Goal: Task Accomplishment & Management: Manage account settings

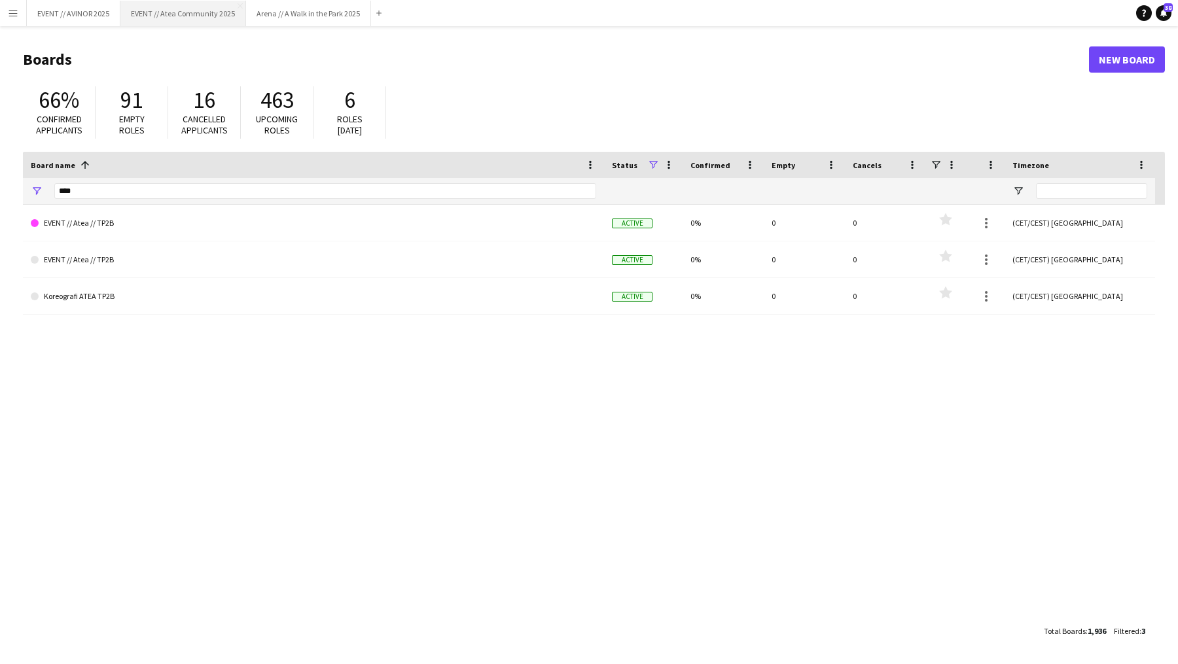
click at [188, 12] on button "EVENT // Atea Community 2025 Close" at bounding box center [183, 14] width 126 height 26
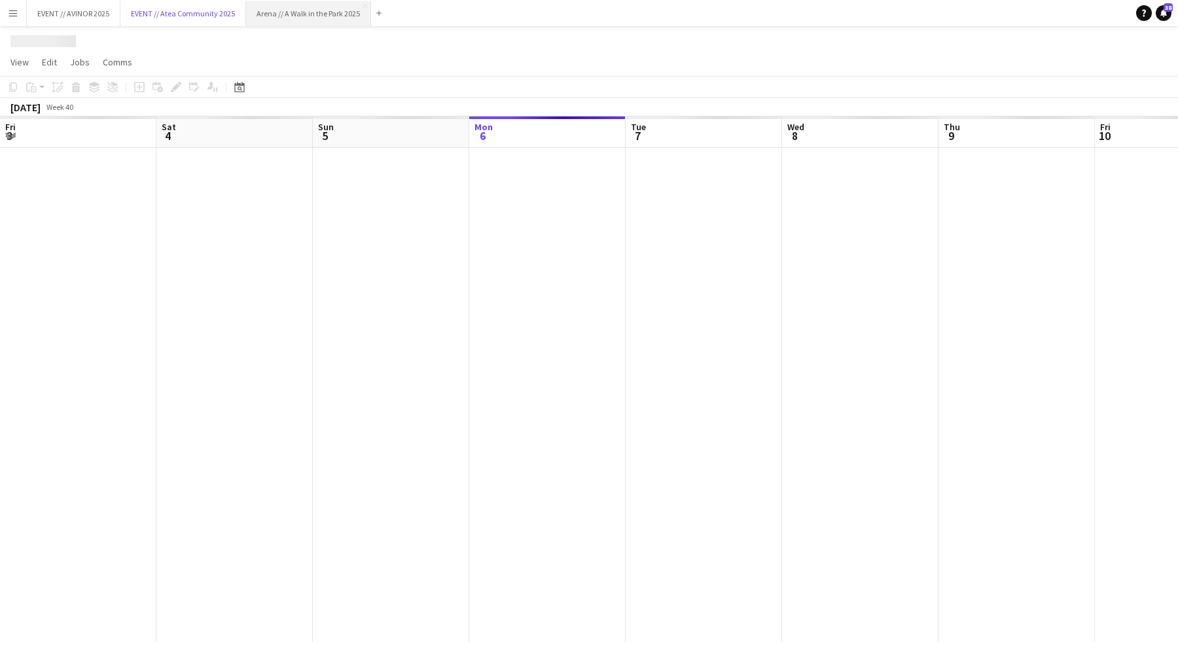
scroll to position [0, 313]
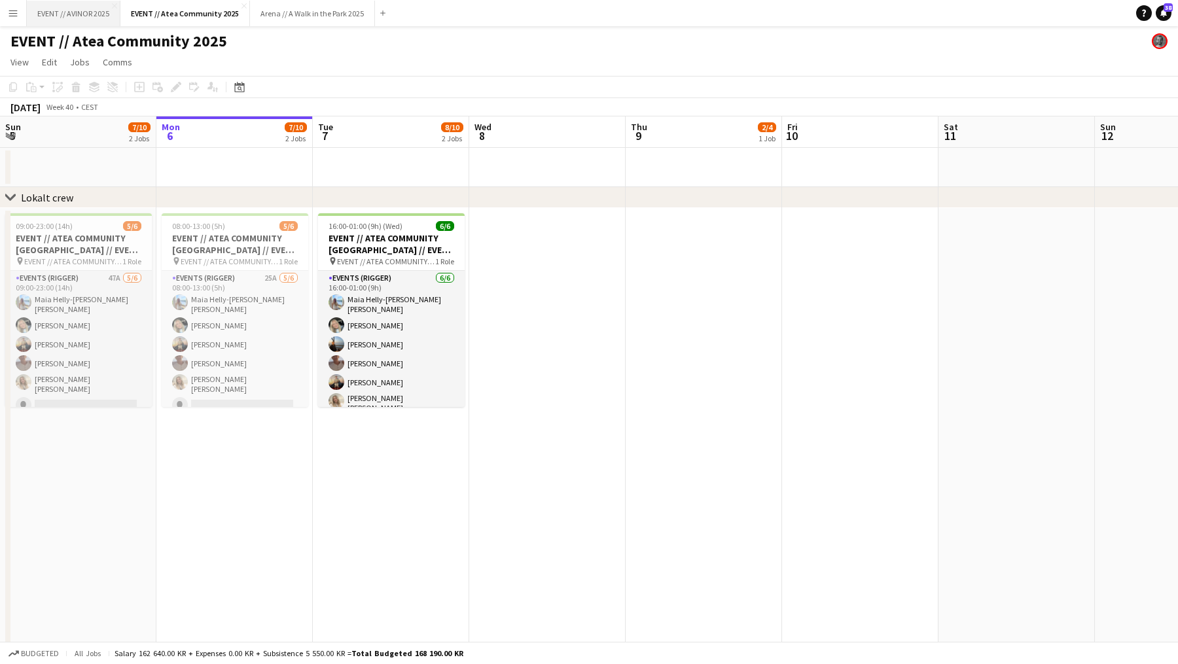
click at [69, 20] on button "EVENT // AVINOR 2025 Close" at bounding box center [74, 14] width 94 height 26
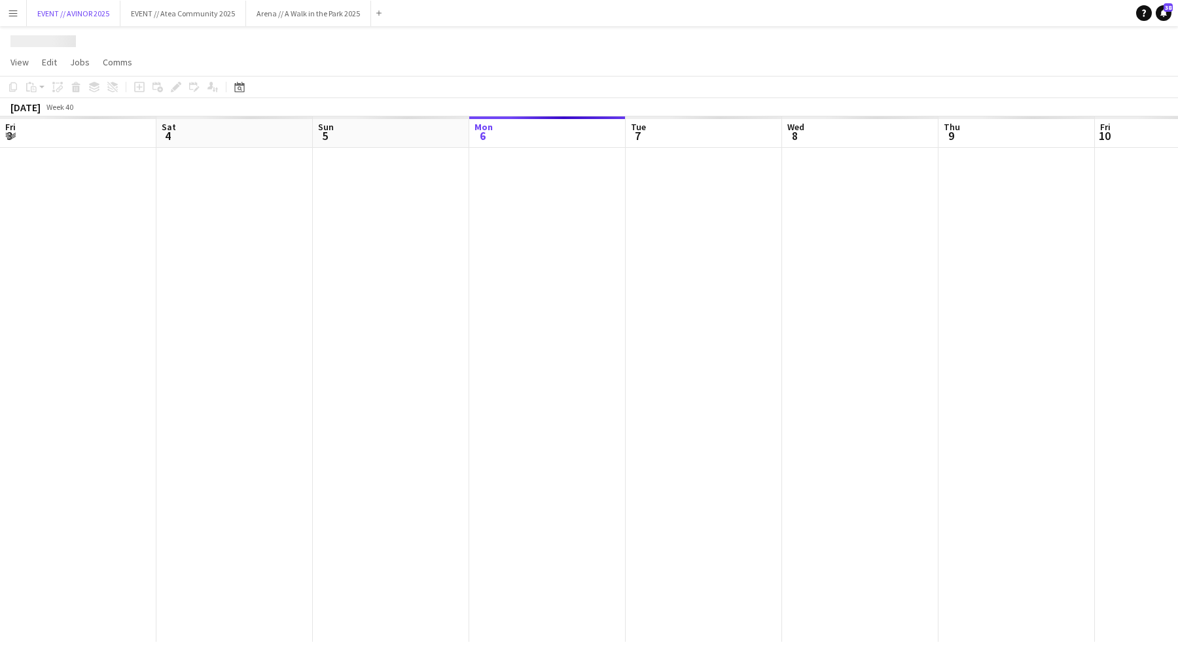
scroll to position [0, 313]
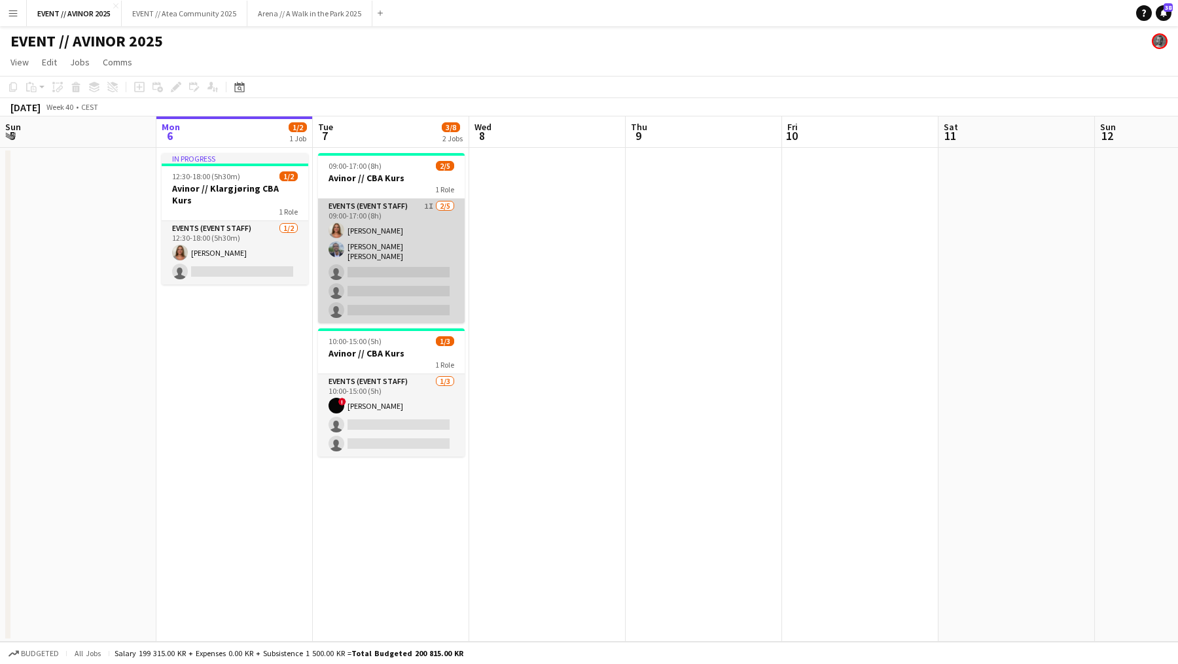
click at [402, 285] on app-card-role "Events (Event Staff) 1I 2/5 09:00-17:00 (8h) Selma Finne Oliver G. Zohore Bergs…" at bounding box center [391, 261] width 147 height 124
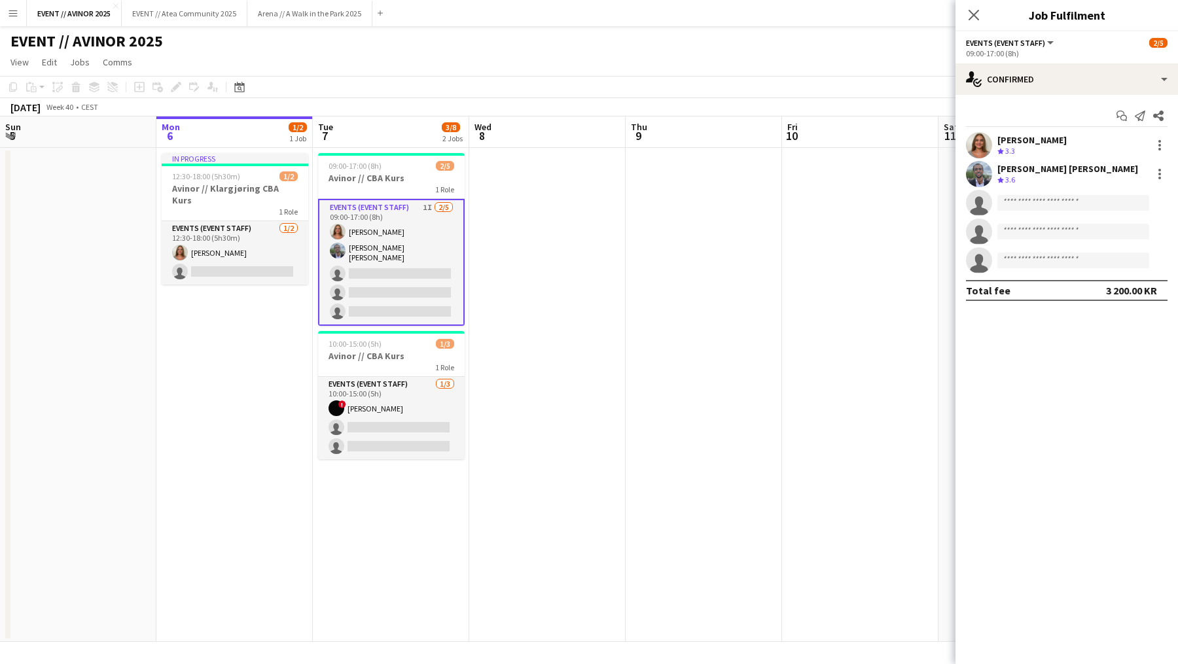
click at [611, 193] on app-date-cell at bounding box center [547, 395] width 156 height 494
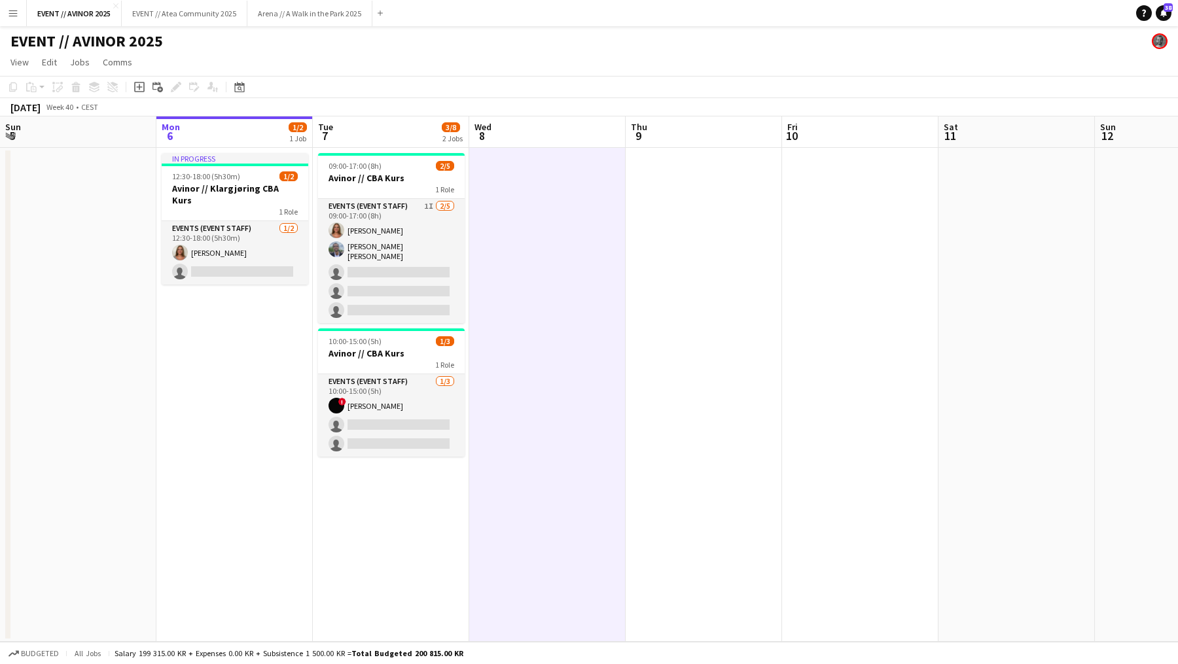
click at [458, 116] on app-board-header-date "Tue 7 3/8 2 Jobs" at bounding box center [391, 131] width 156 height 31
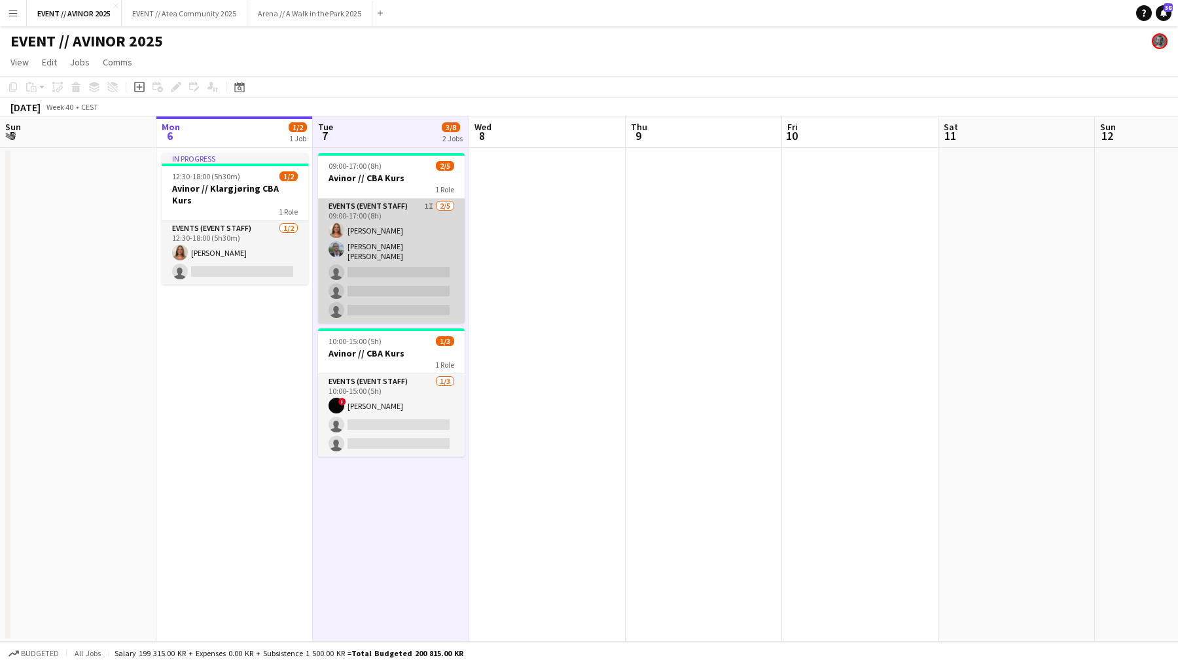
click at [380, 247] on app-card-role "Events (Event Staff) 1I 2/5 09:00-17:00 (8h) Selma Finne Oliver G. Zohore Bergs…" at bounding box center [391, 261] width 147 height 124
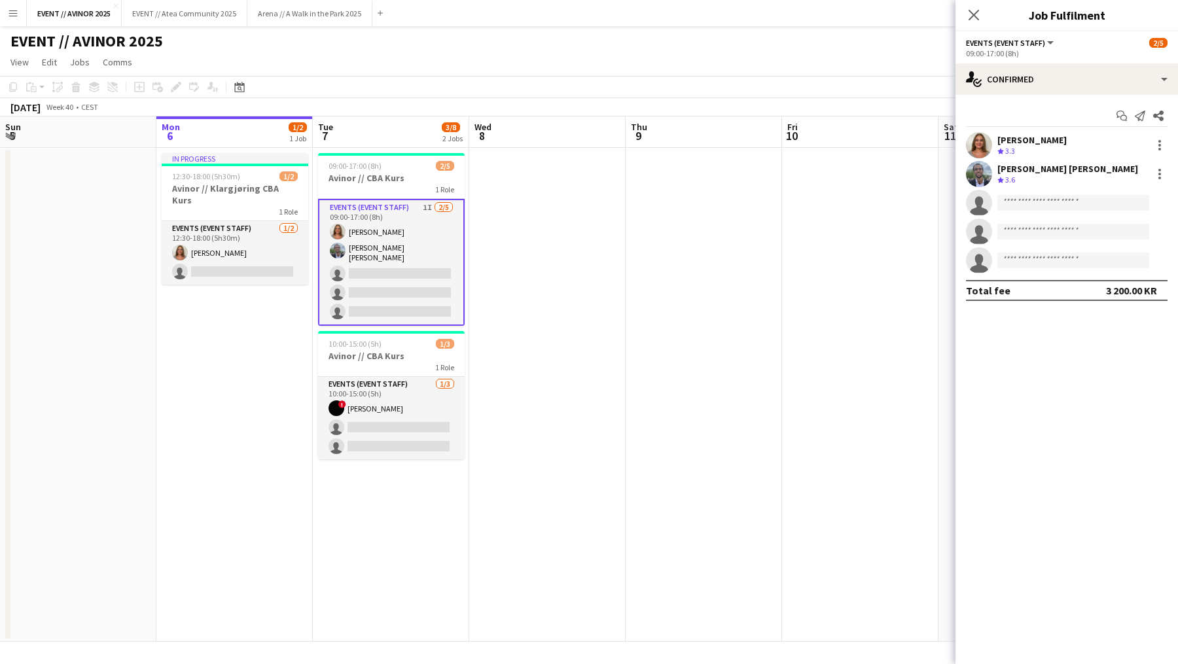
click at [448, 127] on span "3/8" at bounding box center [451, 127] width 18 height 10
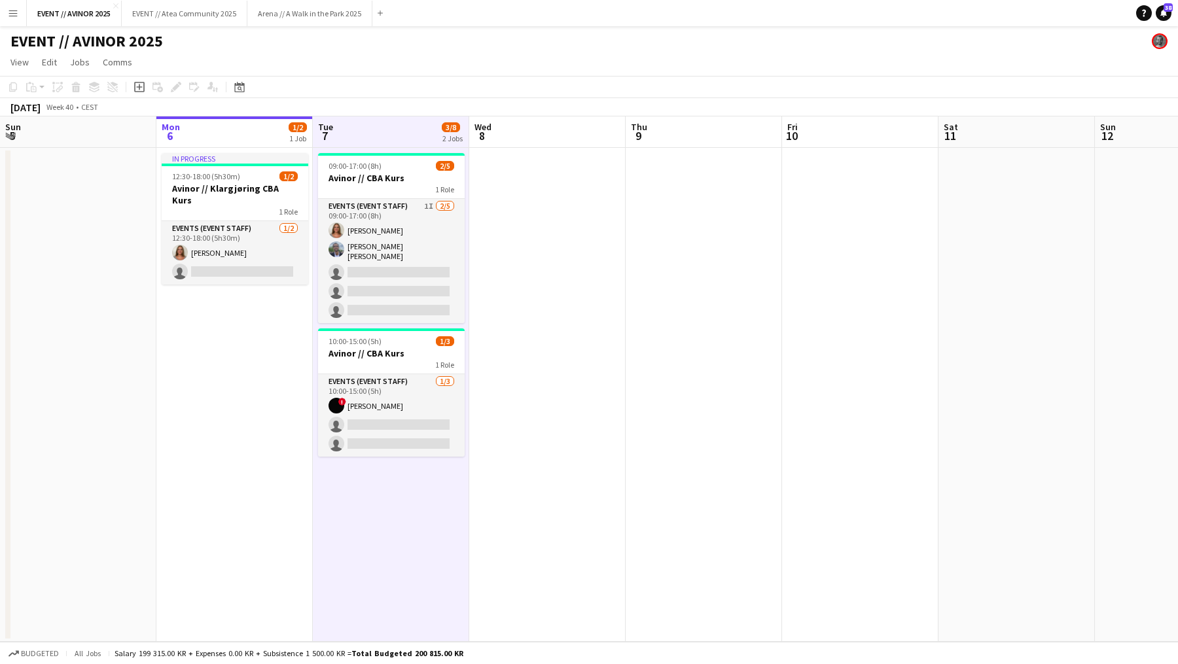
click at [385, 190] on div "1 Role" at bounding box center [391, 189] width 147 height 10
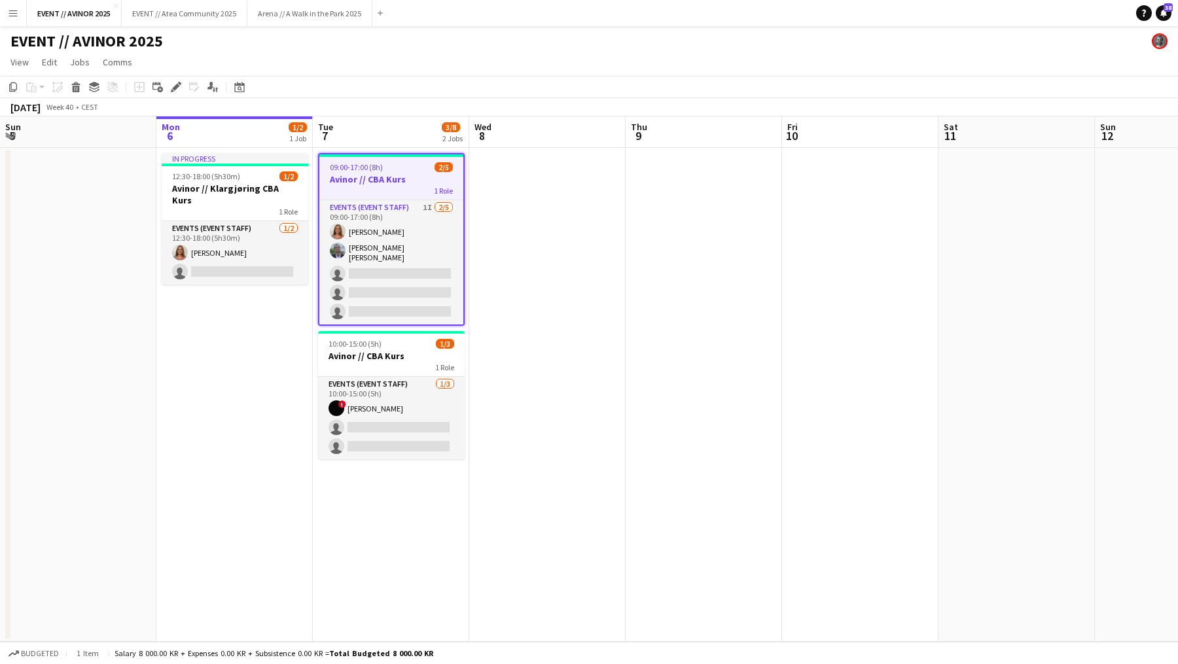
click at [469, 67] on app-page-menu "View Day view expanded Day view collapsed Month view Date picker Jump to today …" at bounding box center [589, 63] width 1178 height 25
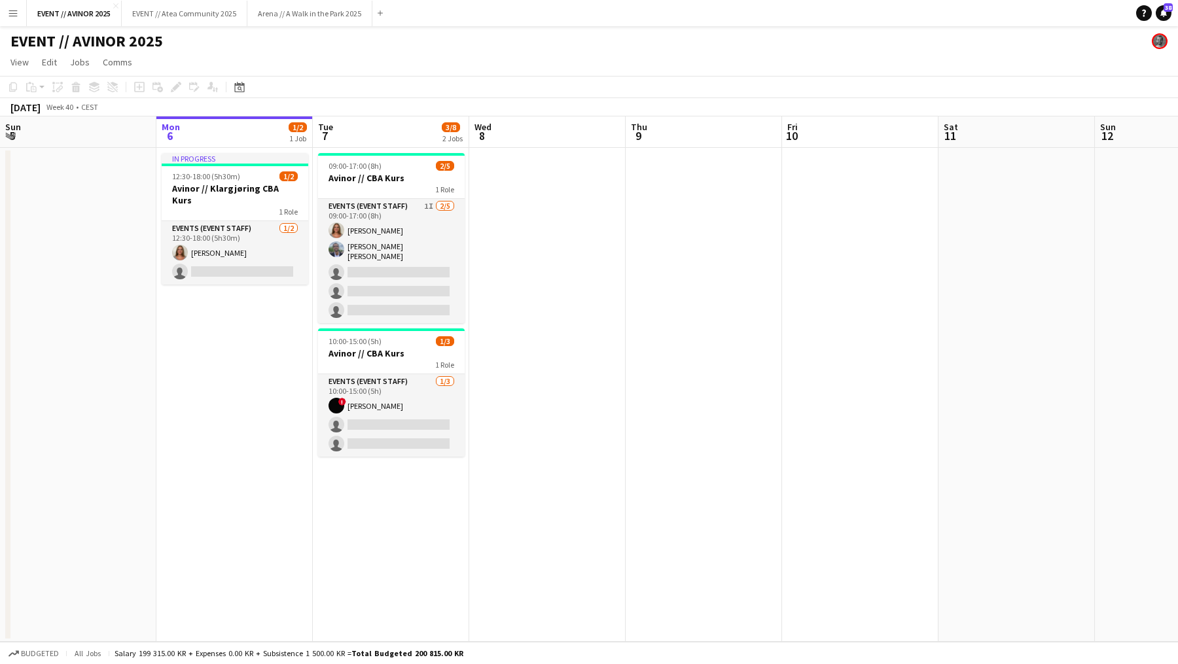
scroll to position [0, 308]
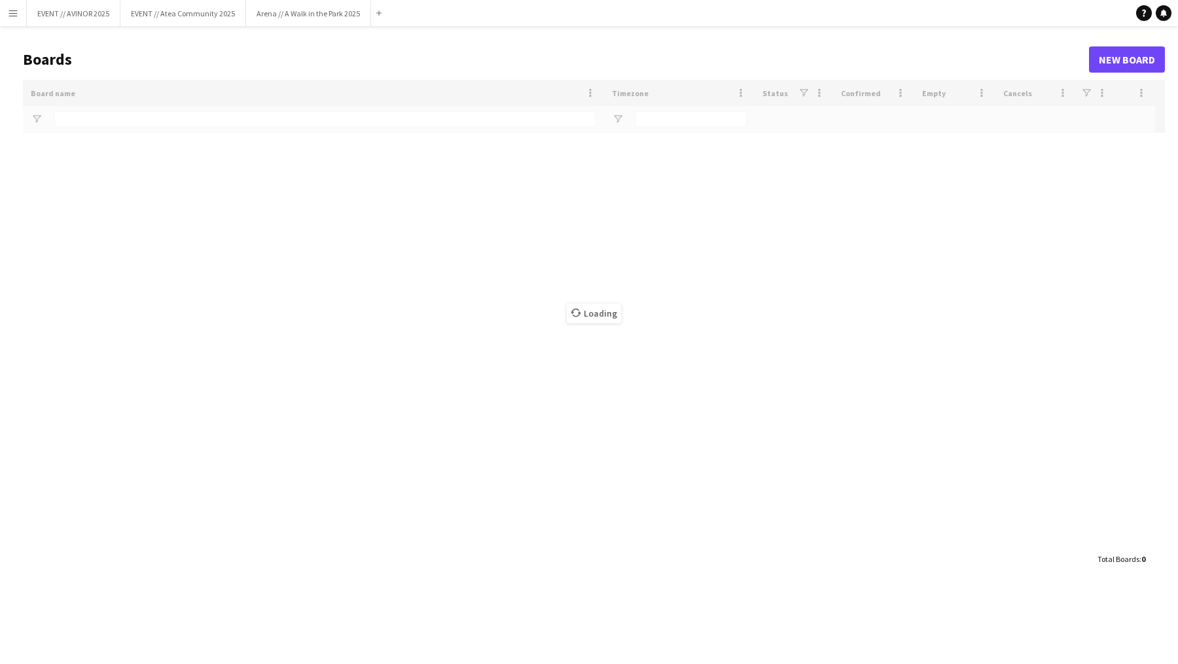
type input "****"
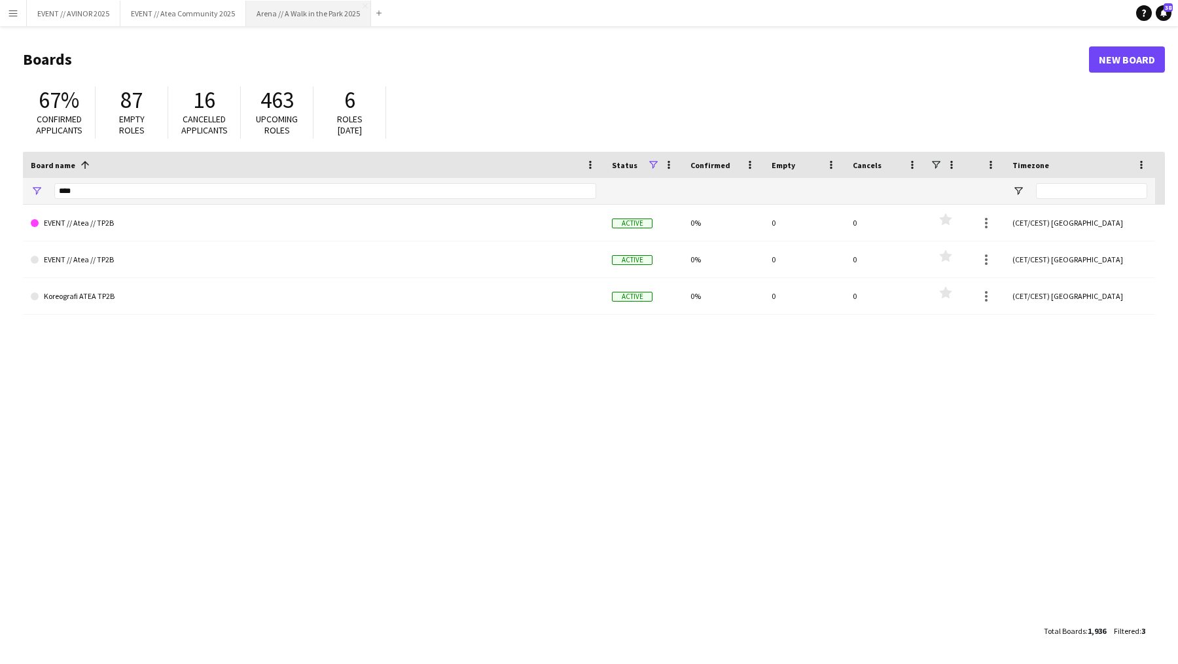
click at [359, 7] on button "Arena // A Walk in the Park 2025 Close" at bounding box center [308, 14] width 125 height 26
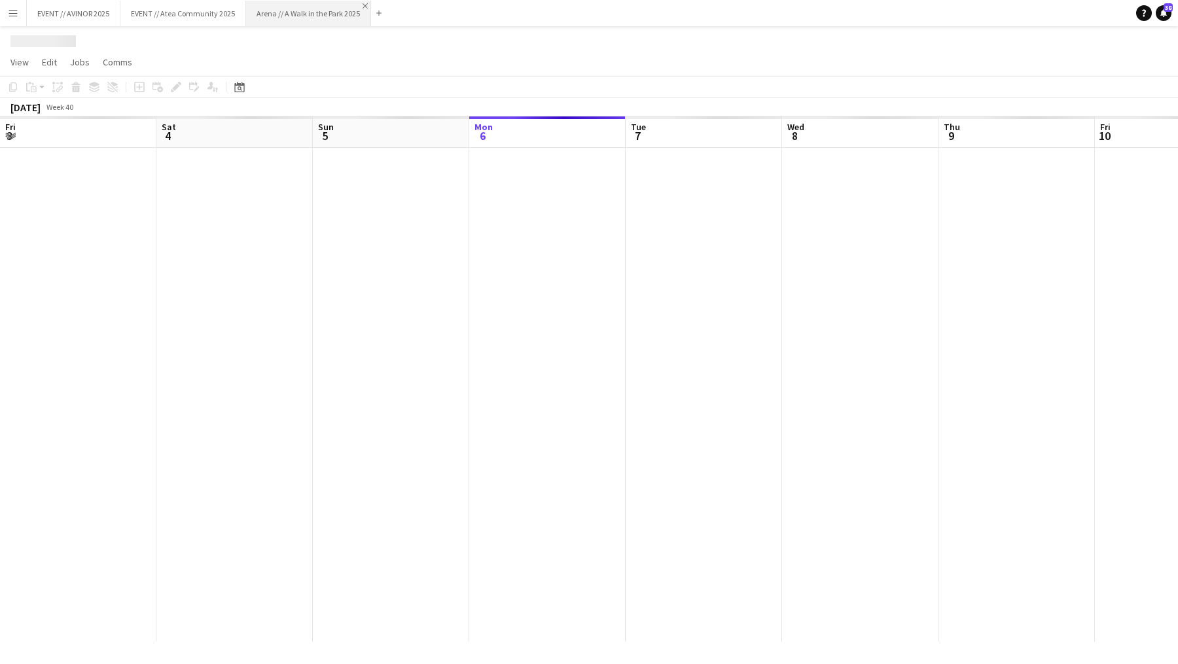
scroll to position [0, 313]
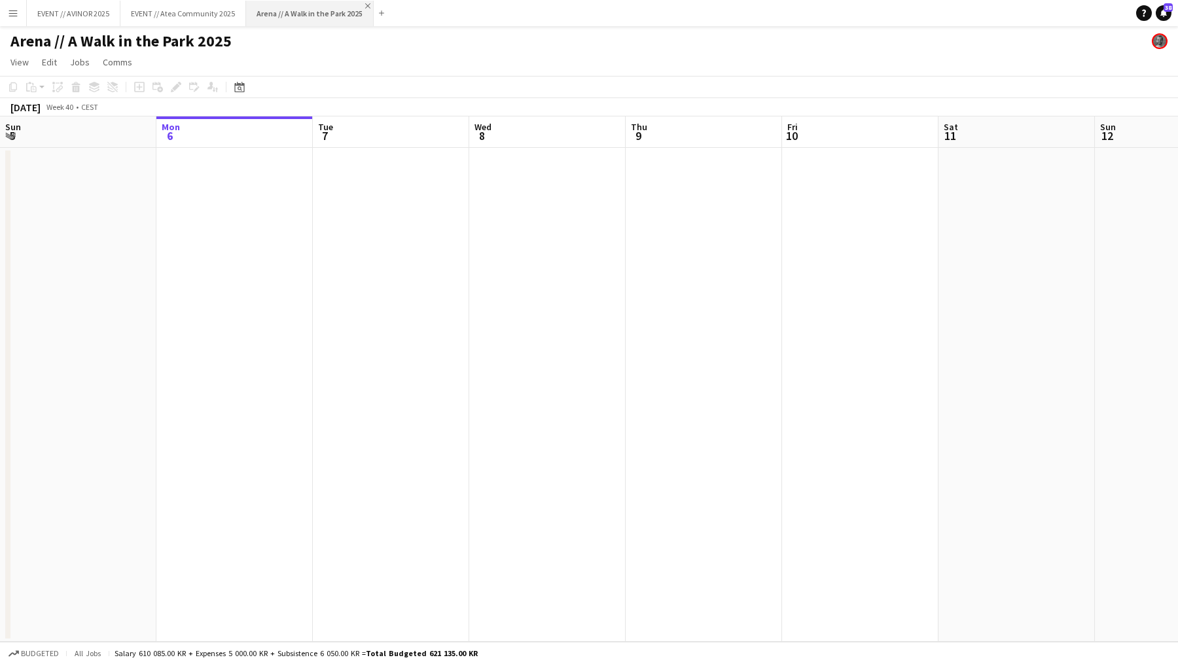
click at [365, 7] on app-icon "Close" at bounding box center [367, 5] width 5 height 5
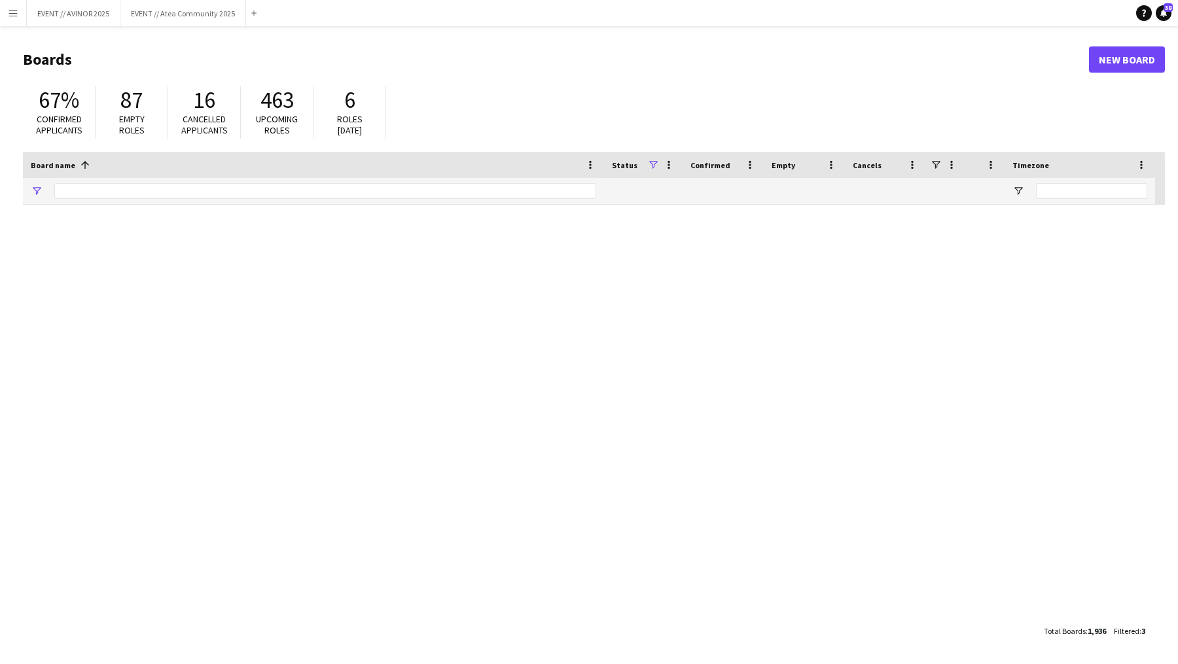
type input "****"
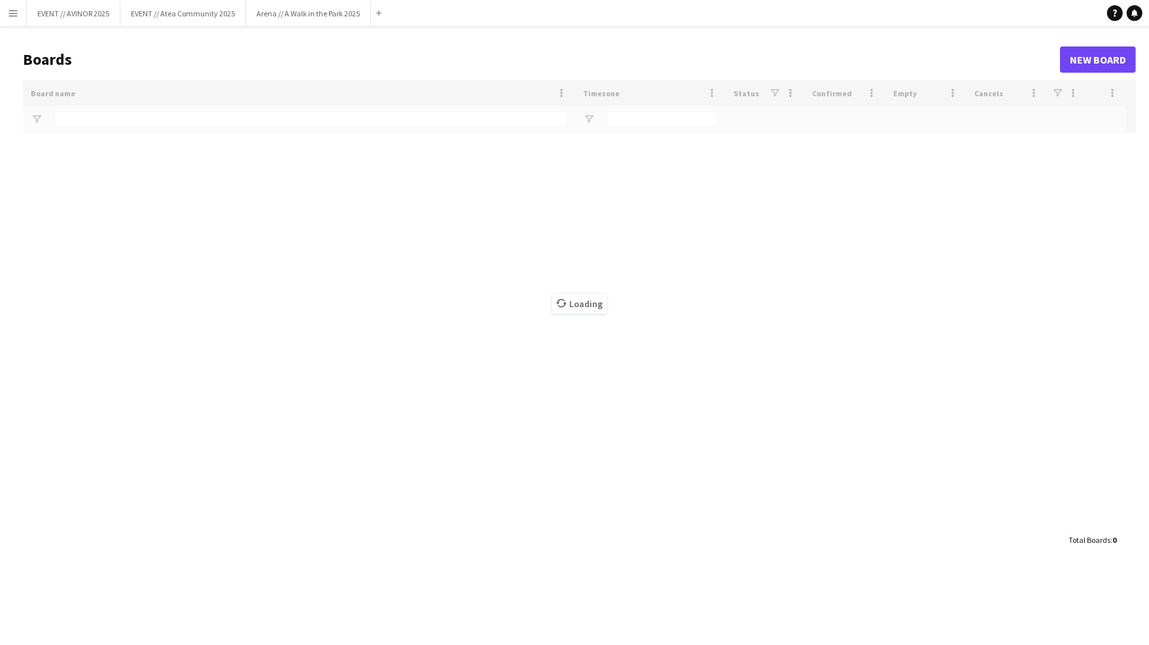
type input "****"
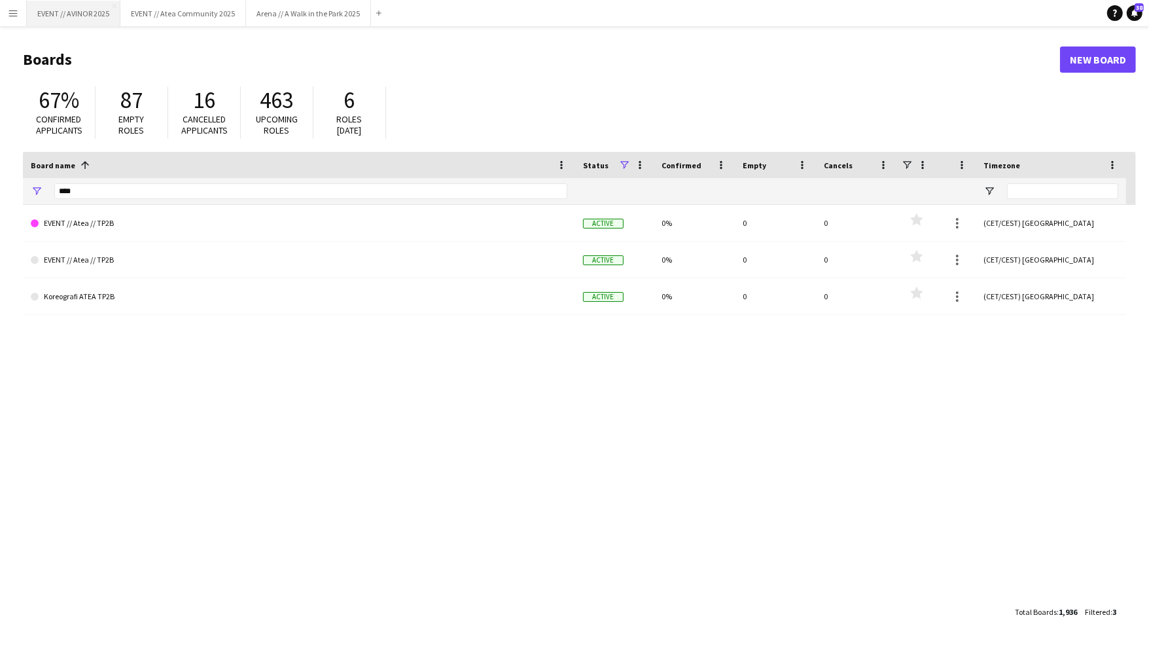
click at [79, 18] on button "EVENT // AVINOR 2025 Close" at bounding box center [74, 14] width 94 height 26
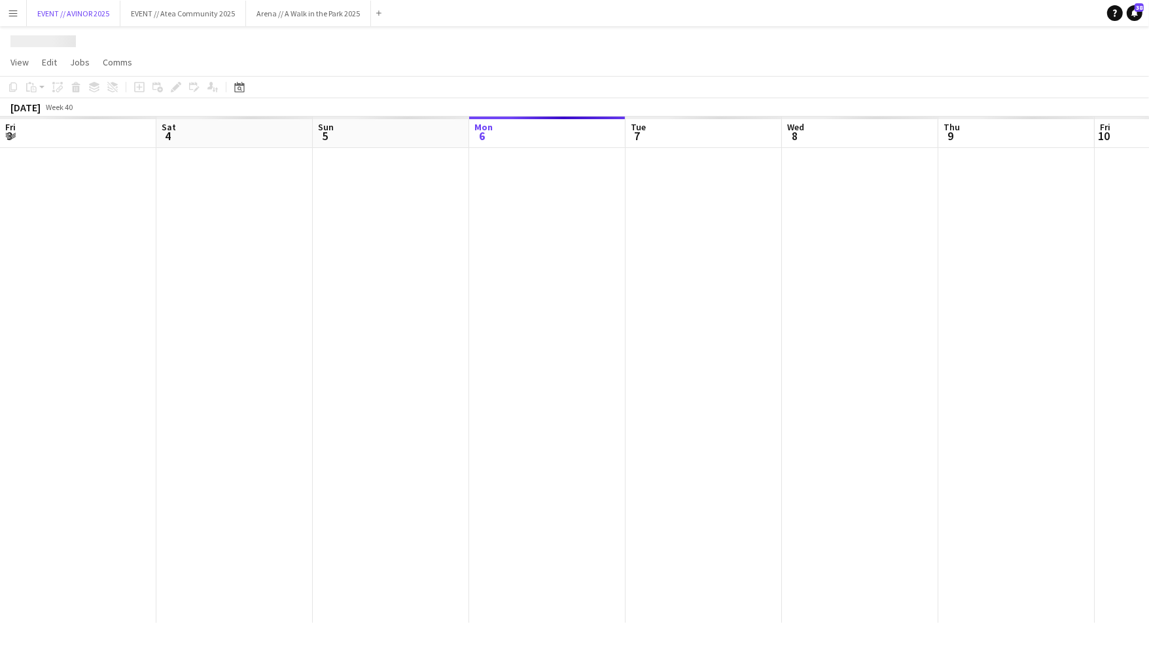
scroll to position [0, 313]
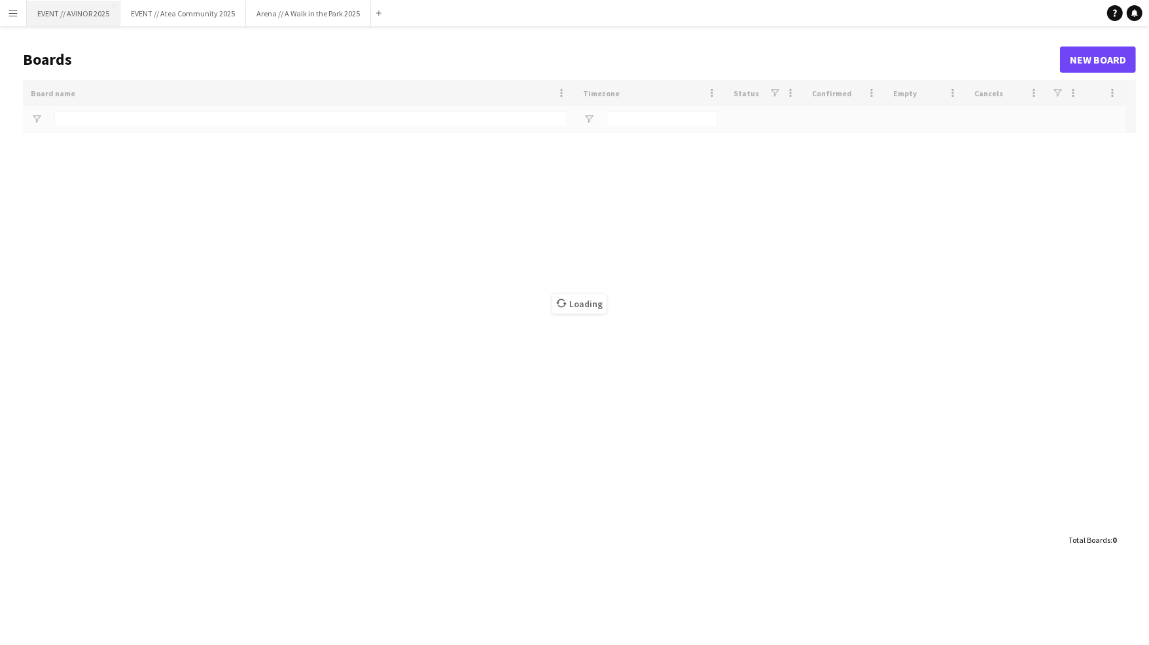
type input "****"
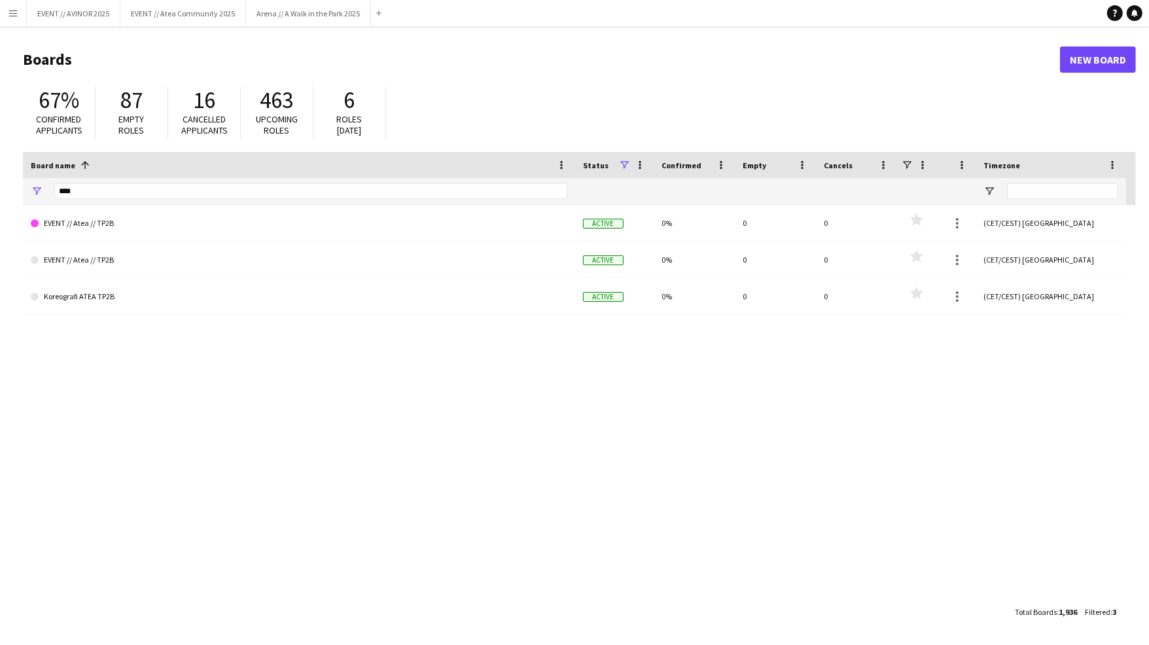
click at [18, 10] on app-icon "Menu" at bounding box center [13, 13] width 10 height 10
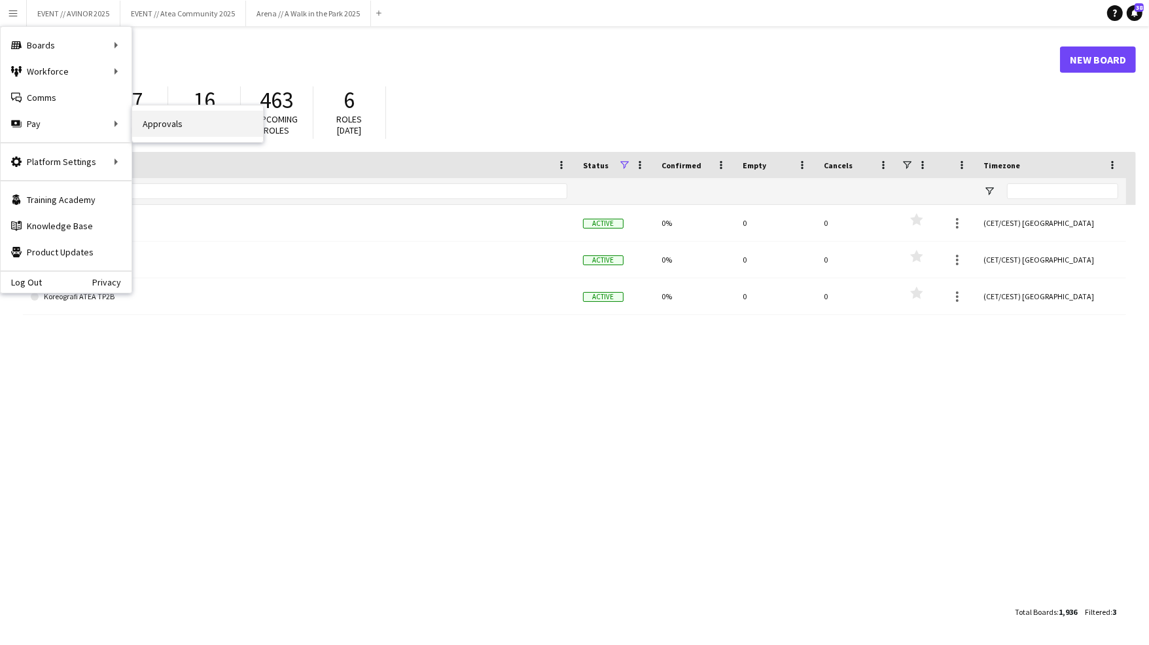
click at [161, 122] on link "Approvals" at bounding box center [197, 124] width 131 height 26
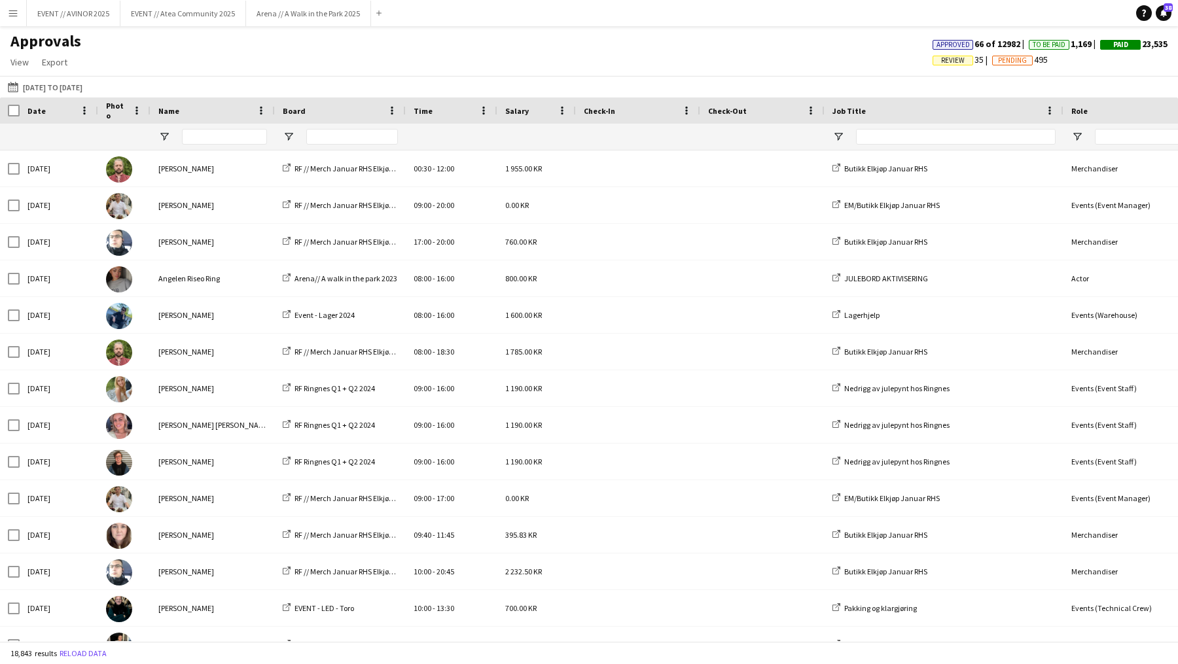
click at [941, 62] on span "Review" at bounding box center [953, 60] width 24 height 9
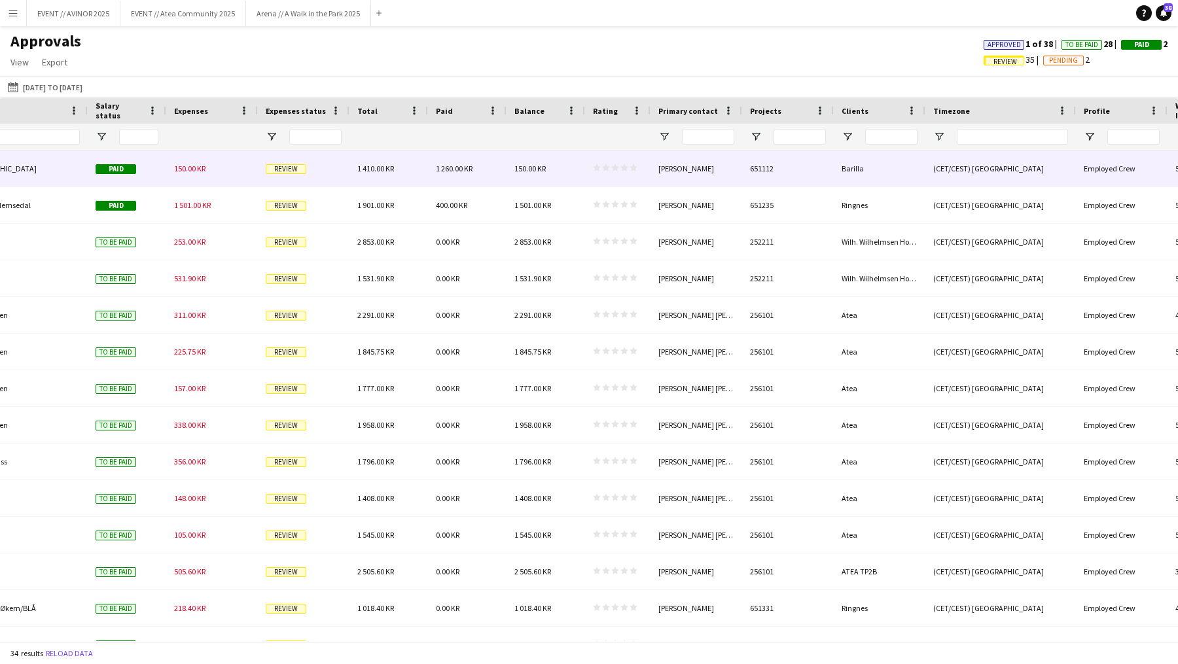
scroll to position [0, 1305]
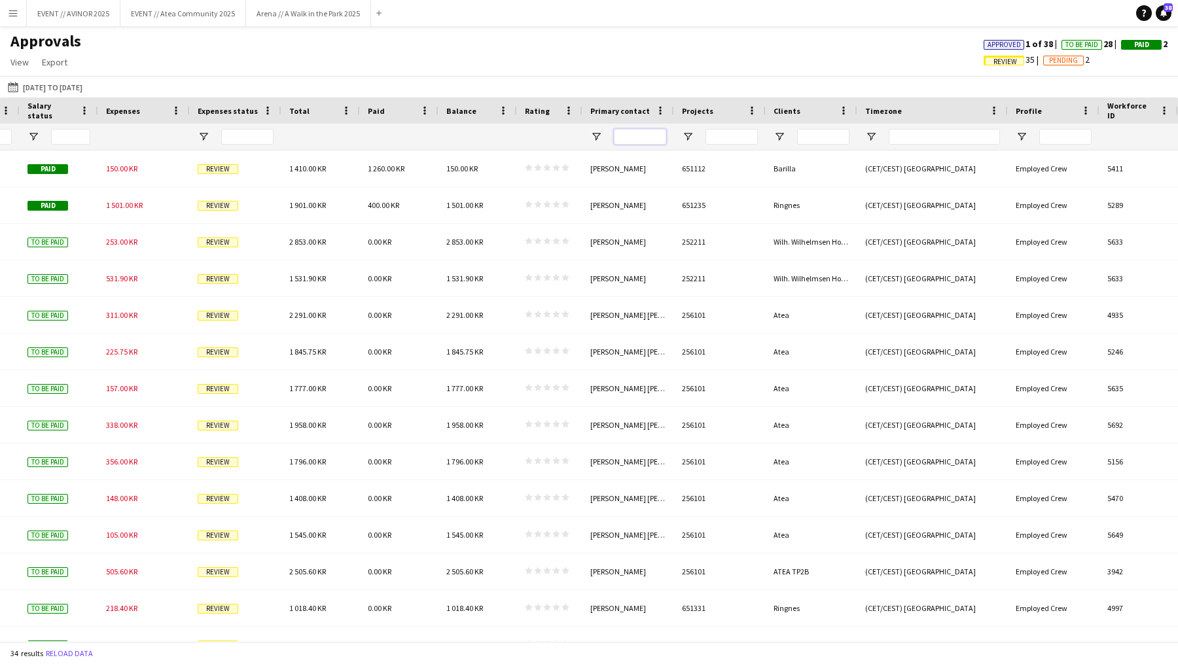
click at [635, 137] on input "Primary contact Filter Input" at bounding box center [640, 137] width 52 height 16
type input "******"
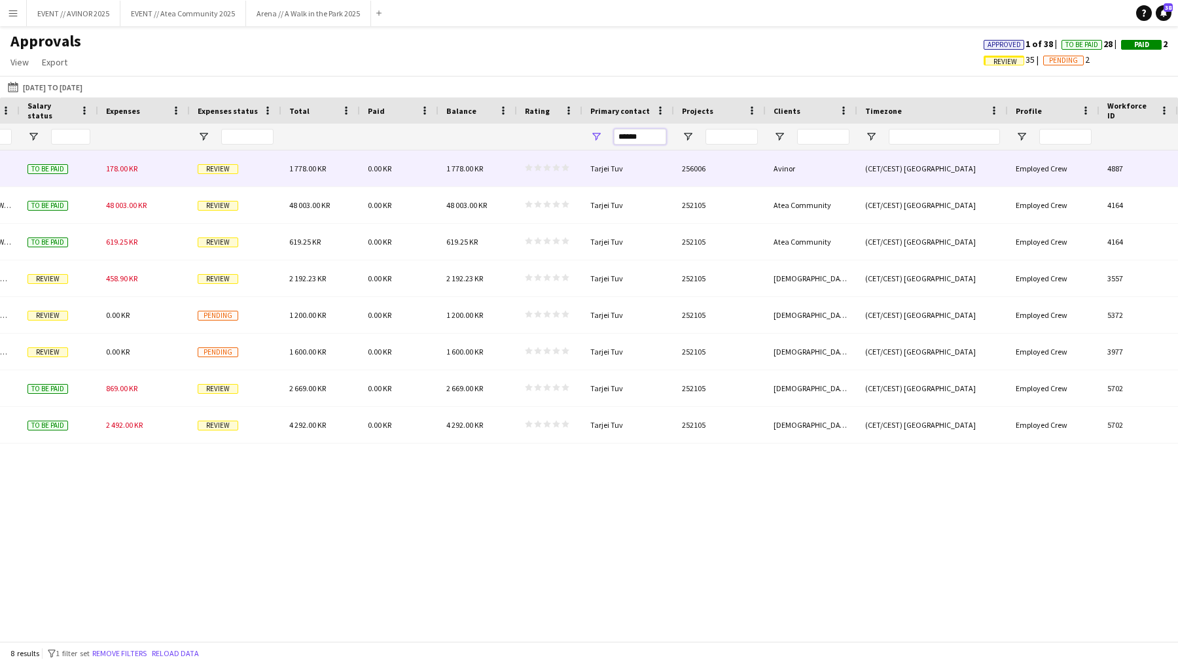
scroll to position [0, 1143]
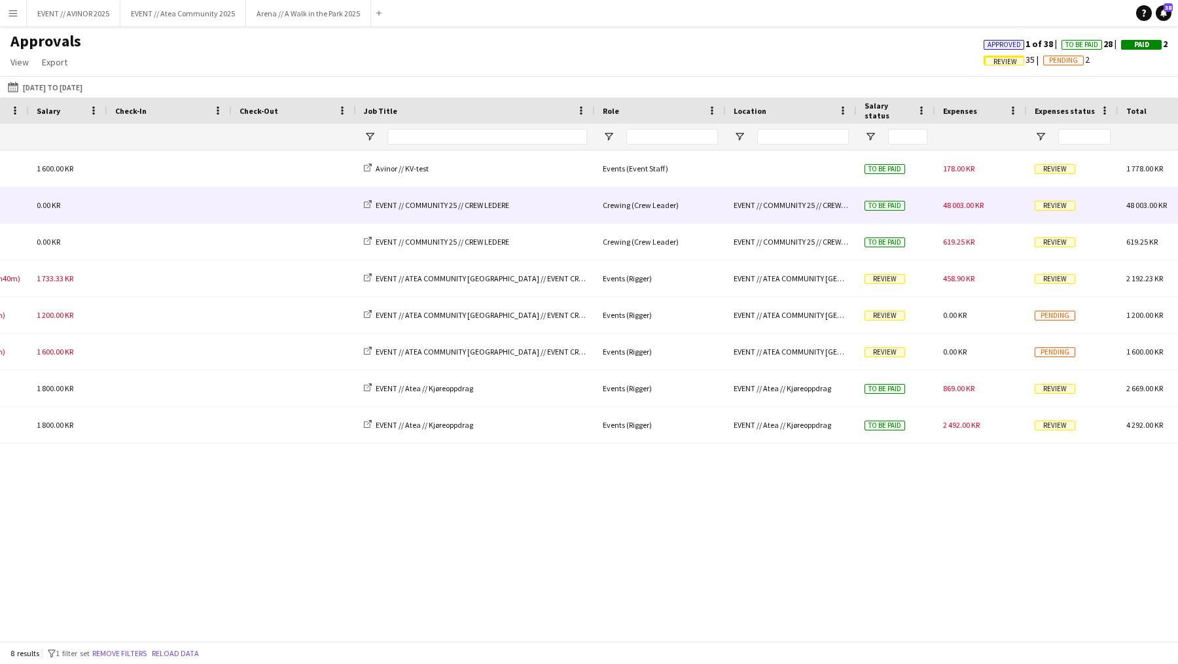
click at [1054, 203] on span "Review" at bounding box center [1055, 206] width 41 height 10
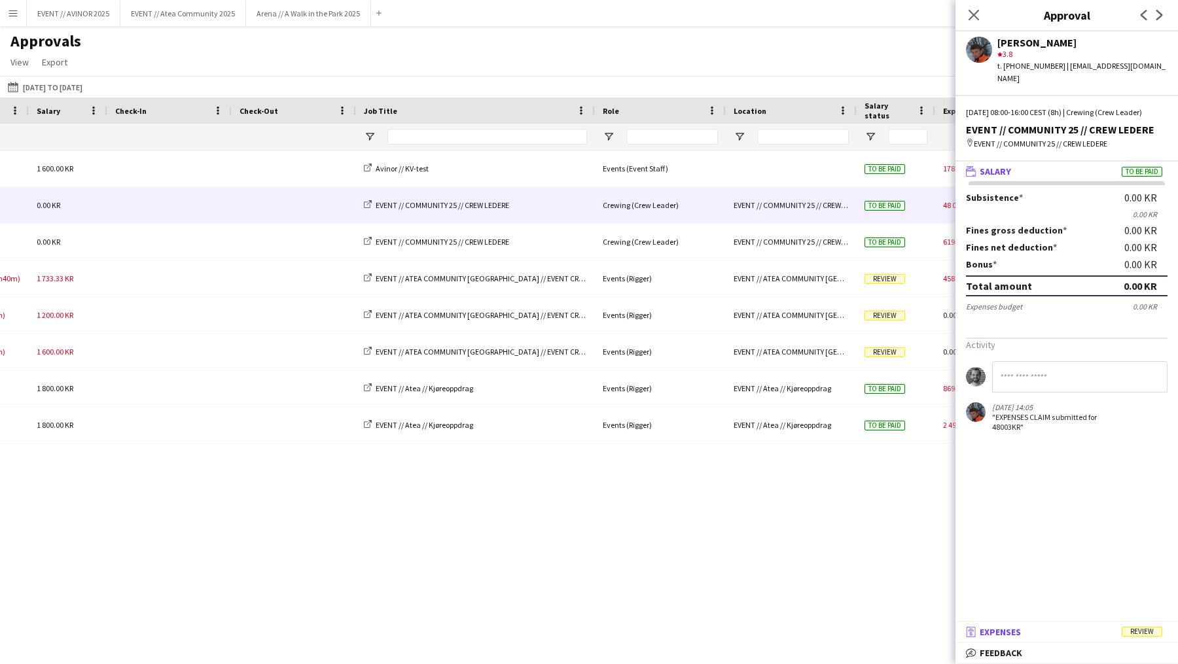
click at [1059, 623] on mat-expansion-panel-header "receipt Expenses Review" at bounding box center [1066, 632] width 222 height 20
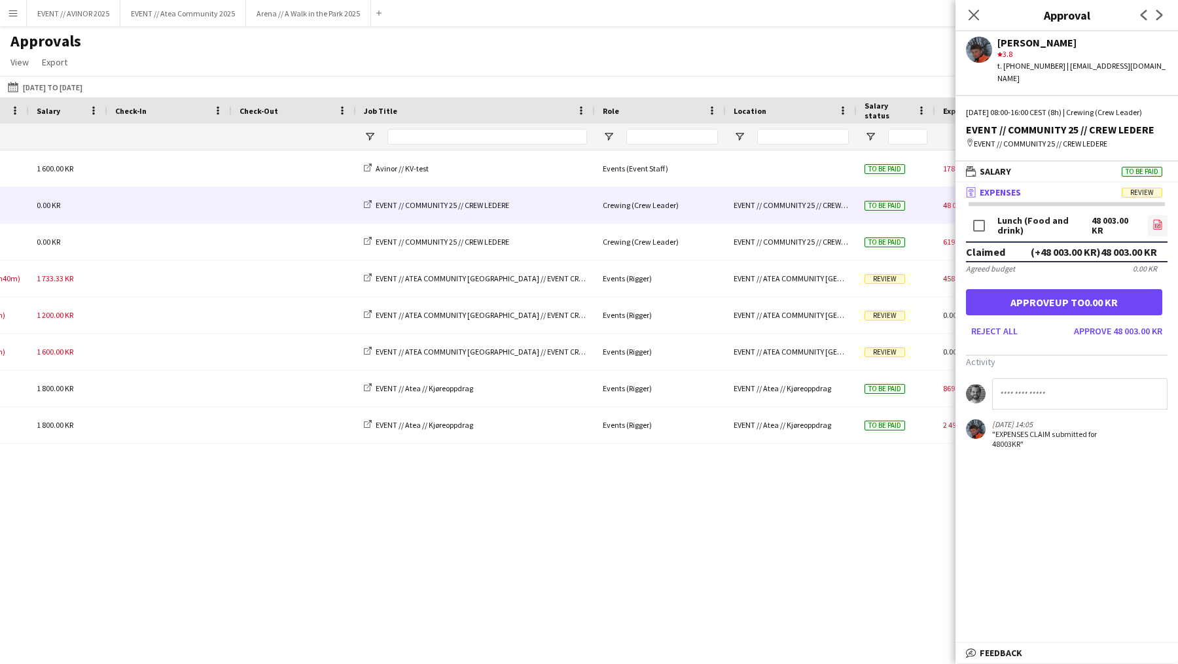
click at [1148, 223] on icon "file-image" at bounding box center [1157, 224] width 10 height 10
click at [1020, 332] on button "Reject all" at bounding box center [994, 331] width 57 height 21
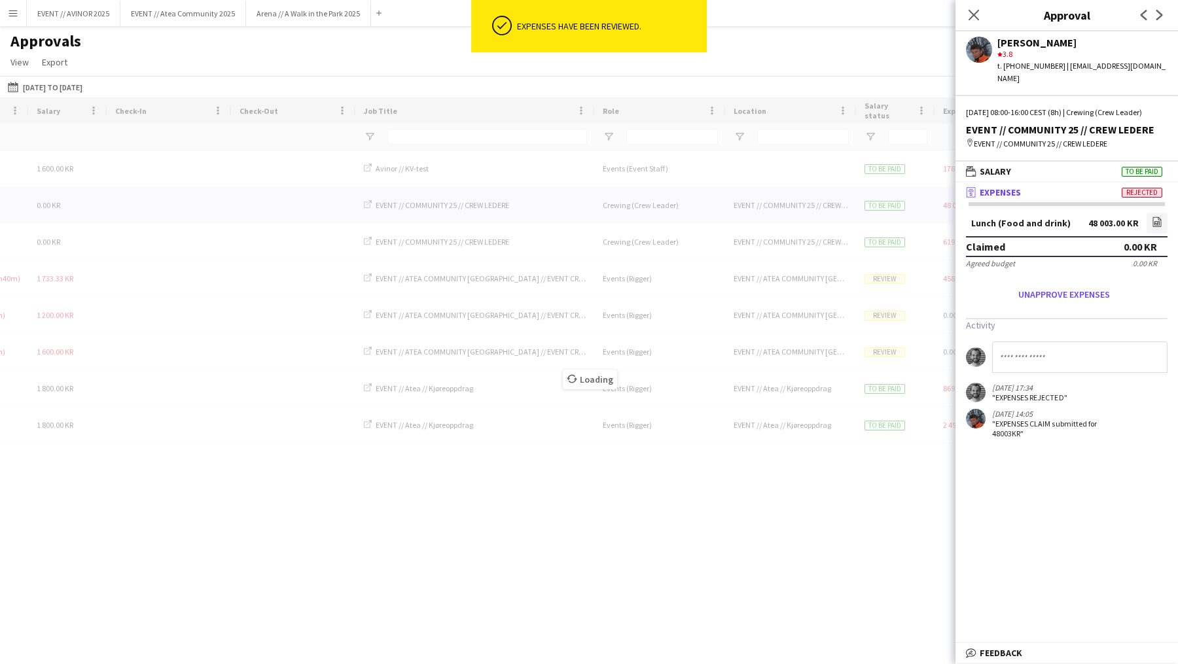
click at [1043, 370] on input at bounding box center [1079, 357] width 175 height 31
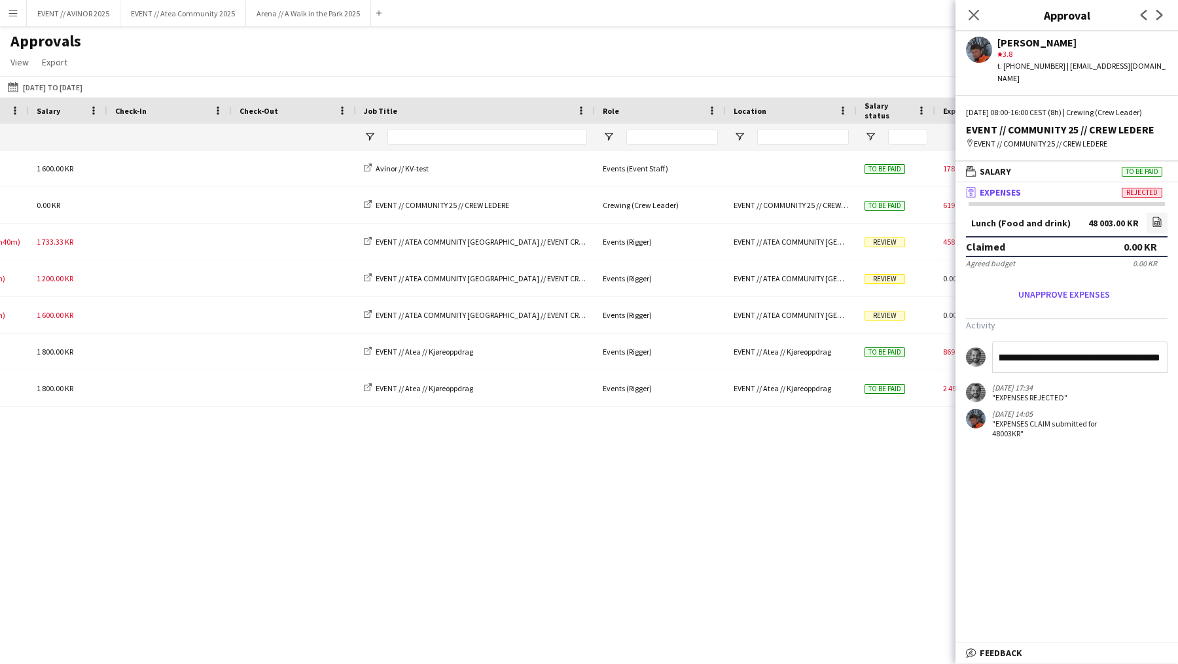
type input "**********"
click at [970, 12] on icon at bounding box center [973, 15] width 12 height 12
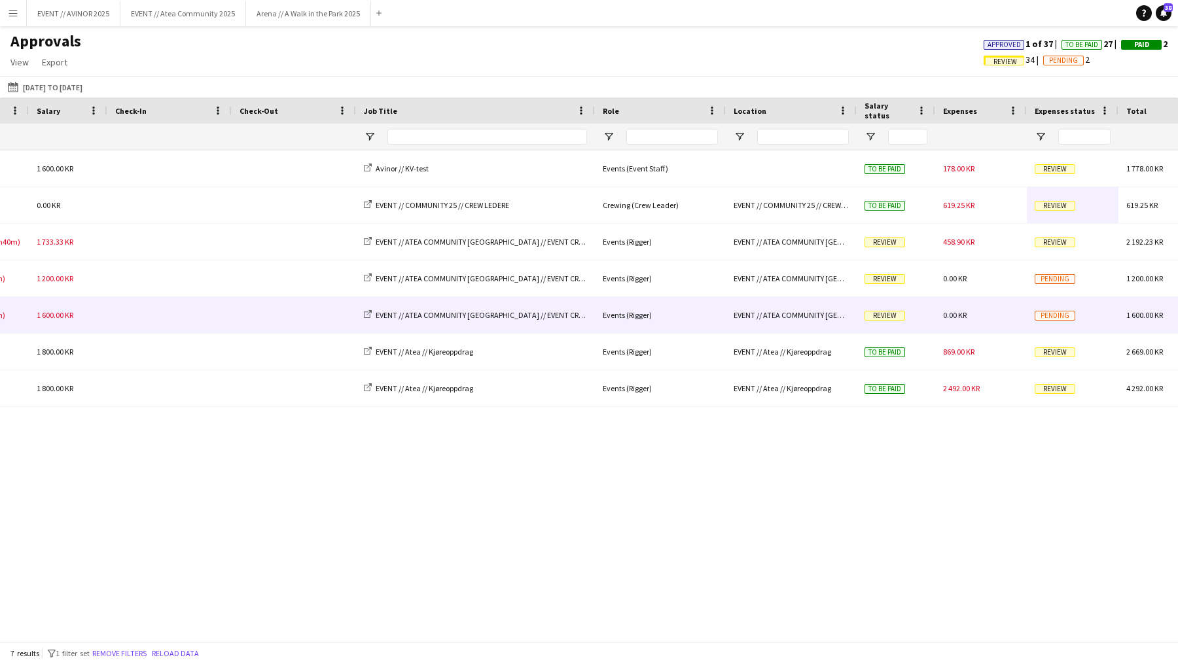
click at [893, 317] on span "Review" at bounding box center [884, 316] width 41 height 10
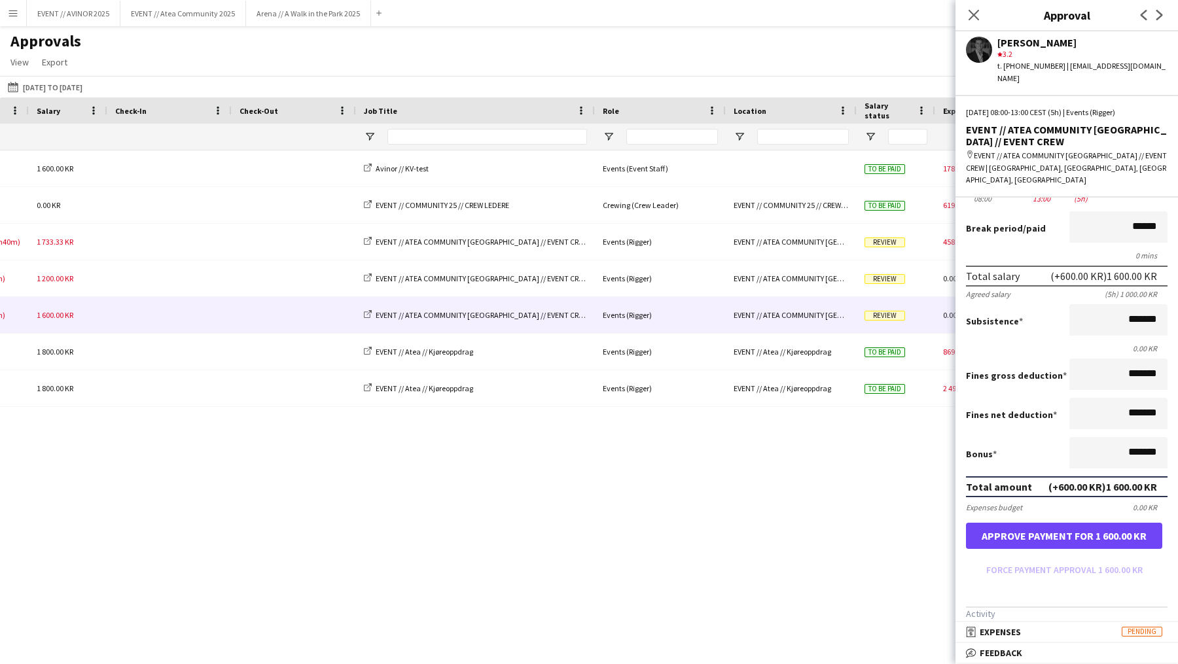
scroll to position [164, 0]
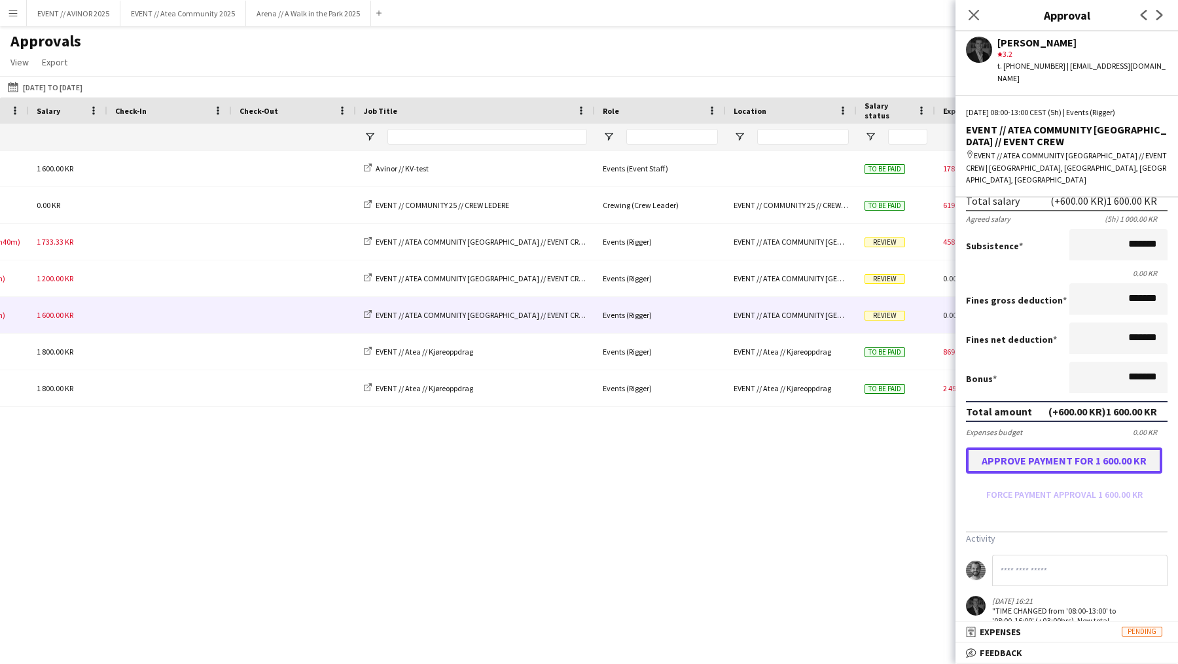
click at [1117, 453] on button "Approve payment for 1 600.00 KR" at bounding box center [1064, 461] width 196 height 26
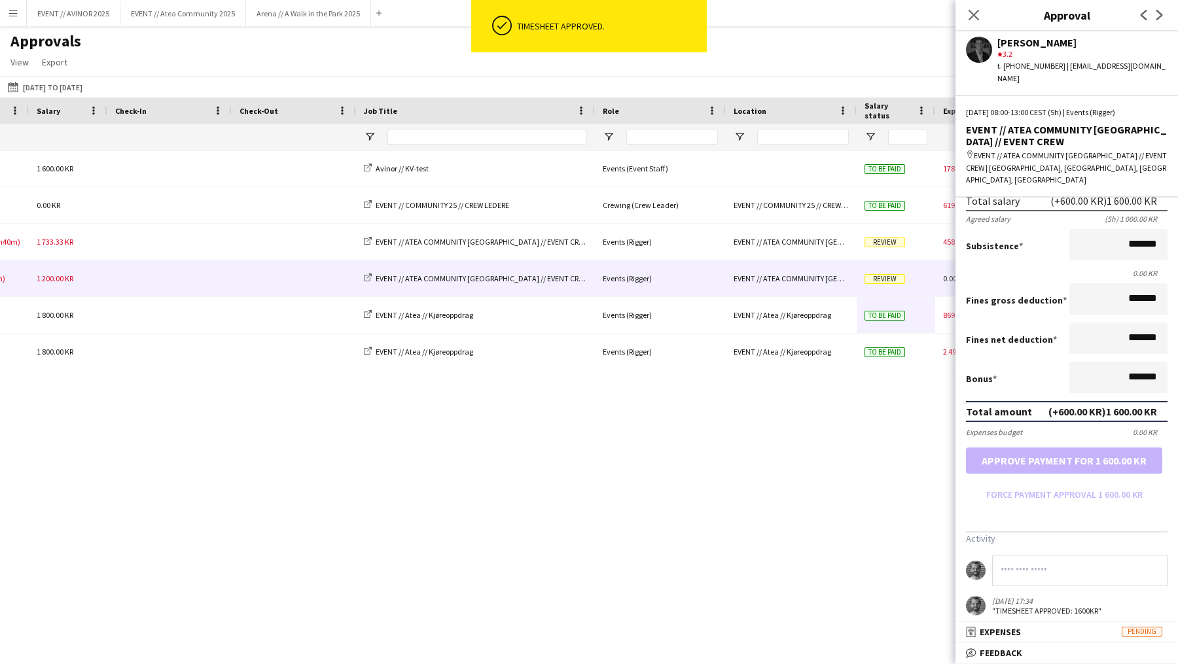
click at [883, 279] on span "Review" at bounding box center [884, 279] width 41 height 10
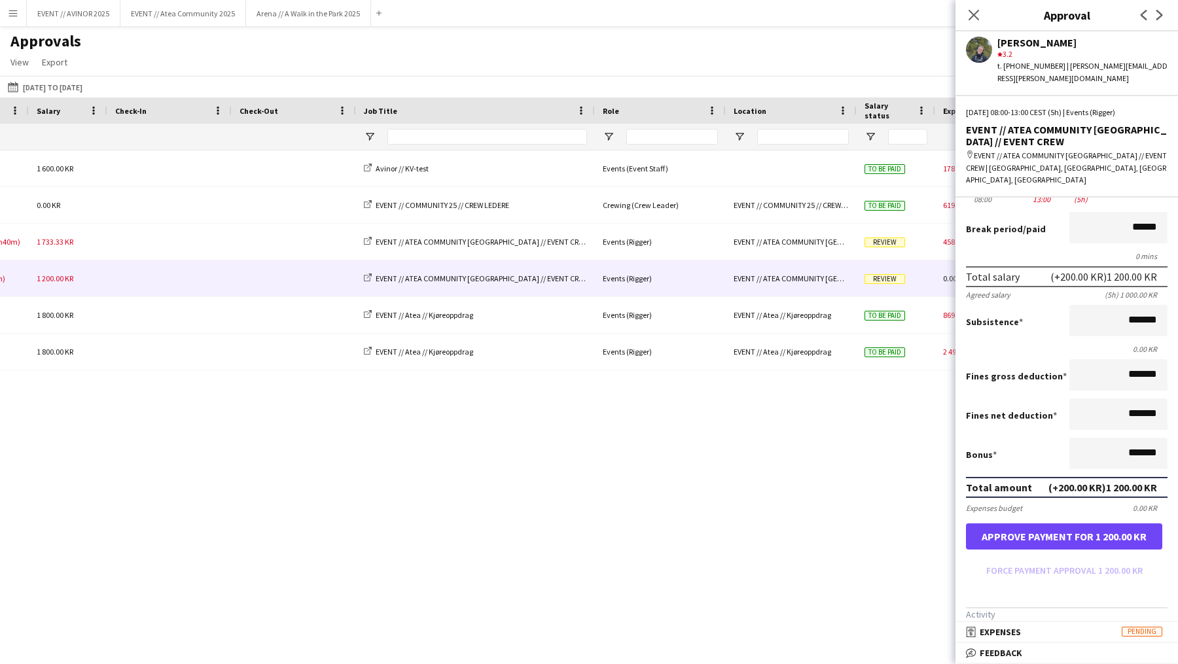
scroll to position [50, 0]
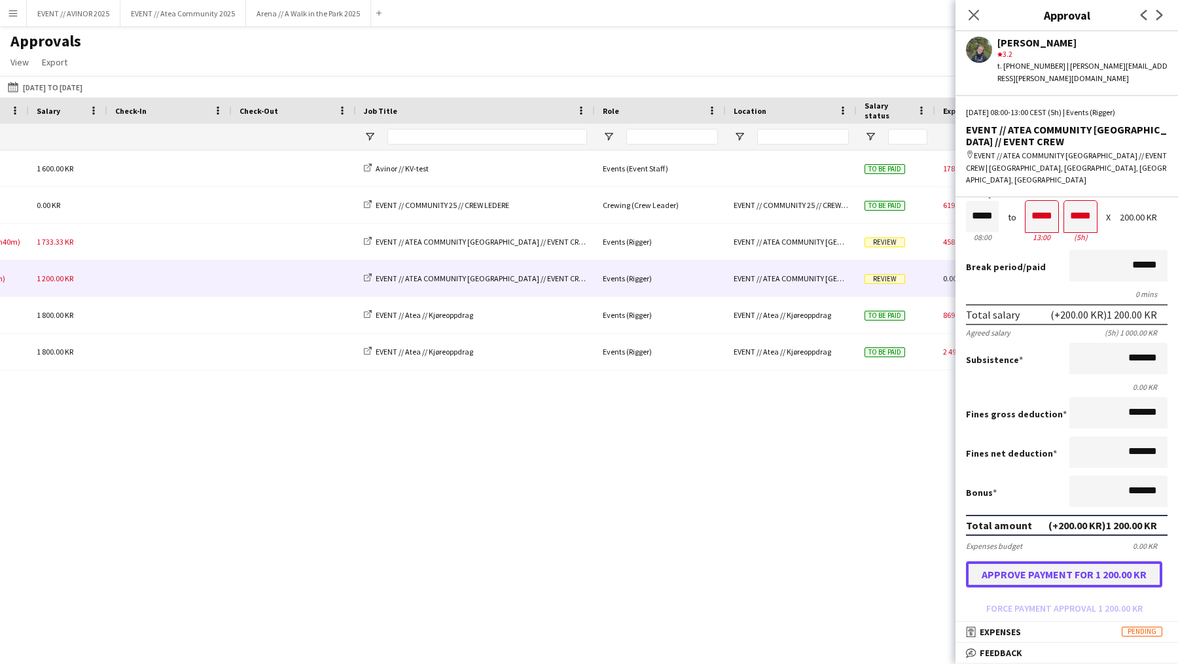
click at [1069, 563] on button "Approve payment for 1 200.00 KR" at bounding box center [1064, 574] width 196 height 26
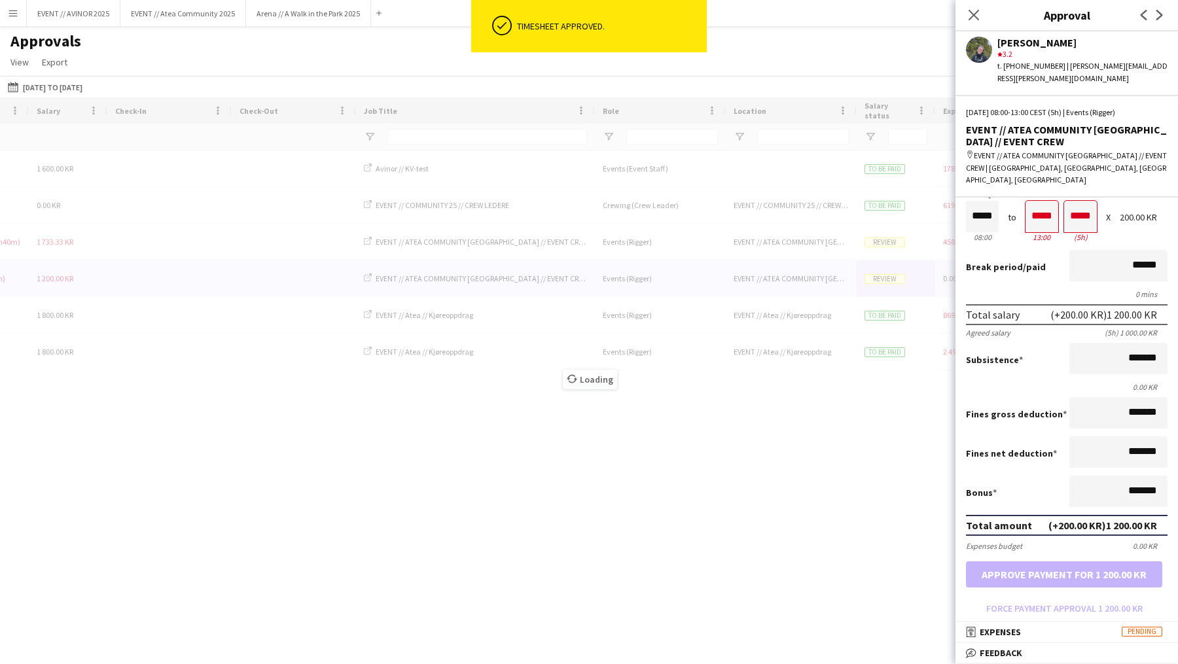
click at [888, 245] on div "Loading" at bounding box center [589, 370] width 1178 height 544
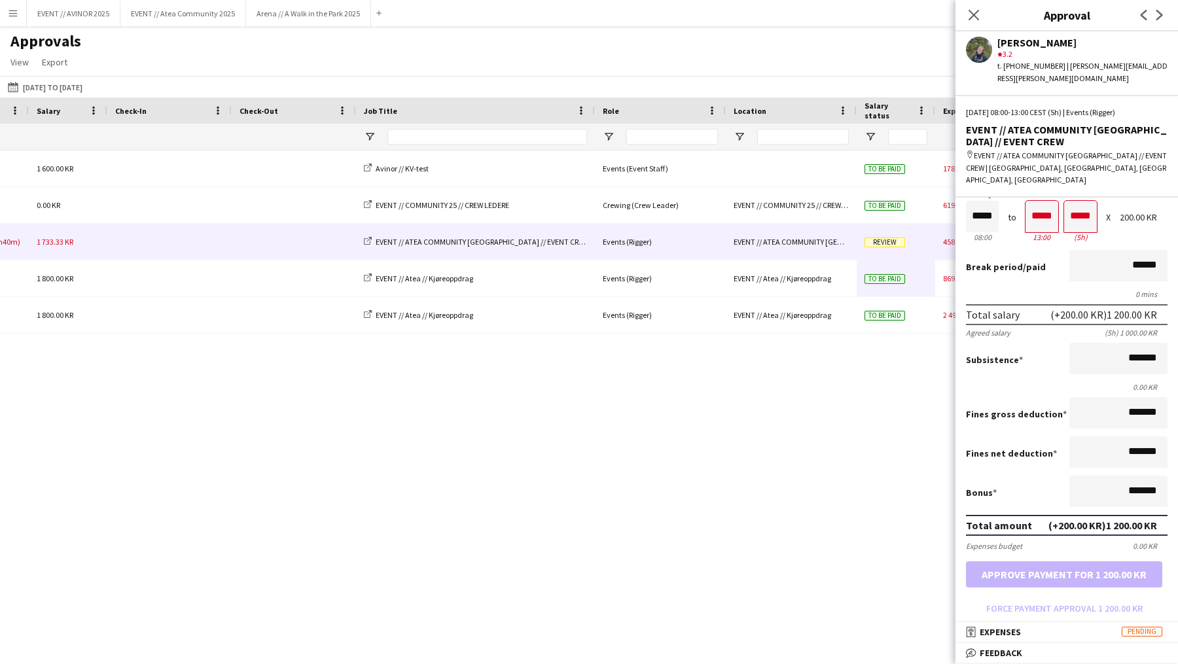
click at [886, 240] on span "Review" at bounding box center [884, 243] width 41 height 10
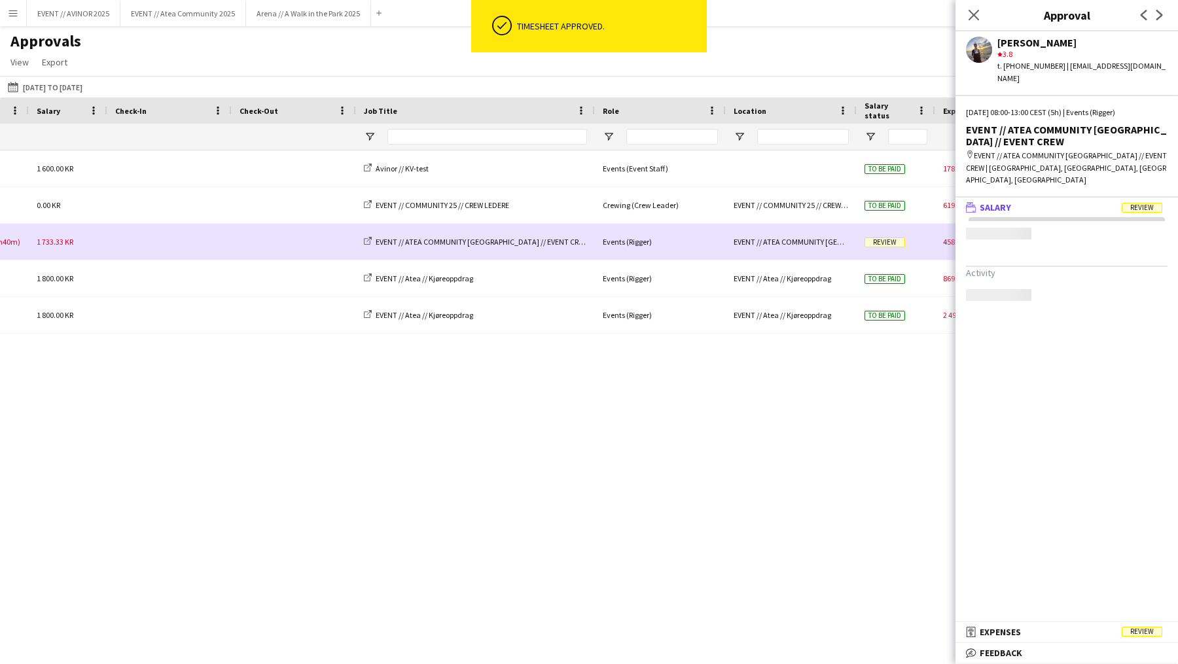
scroll to position [0, 0]
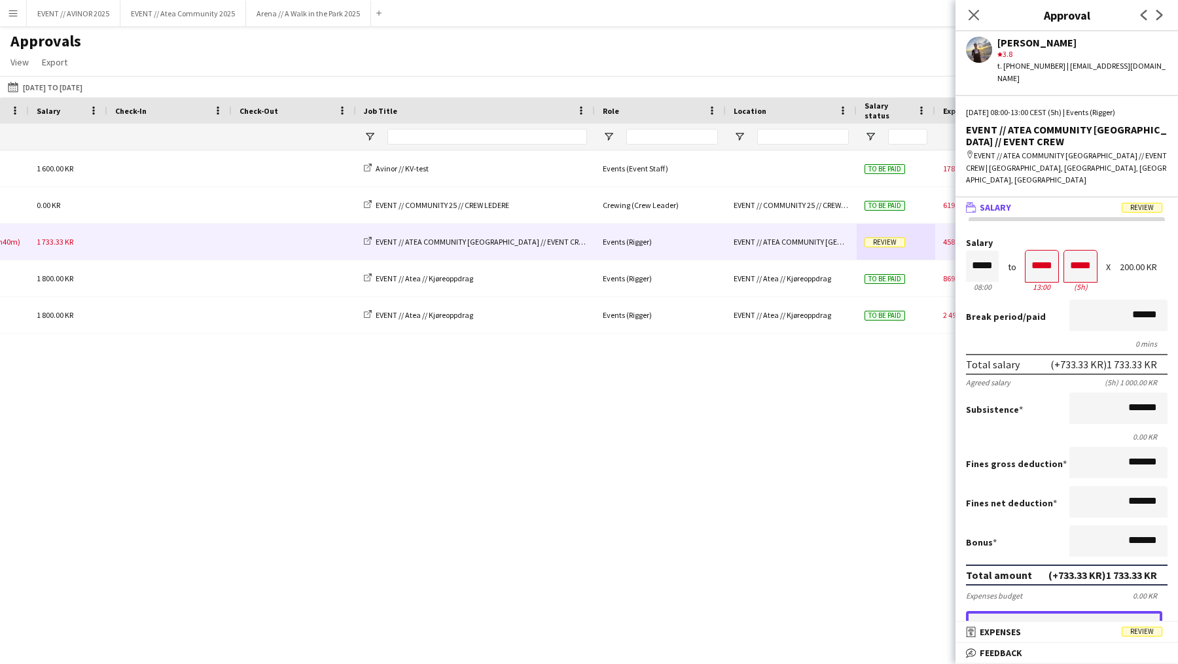
click at [1090, 614] on button "Approve payment for 1 733.33 KR" at bounding box center [1064, 624] width 196 height 26
click at [878, 439] on div "Events (Event Staff) Avinor // KV-test 1 600.00 KR 08:00 - 16:00 EVENT // AVINO…" at bounding box center [589, 396] width 1178 height 491
click at [975, 14] on icon at bounding box center [973, 15] width 12 height 12
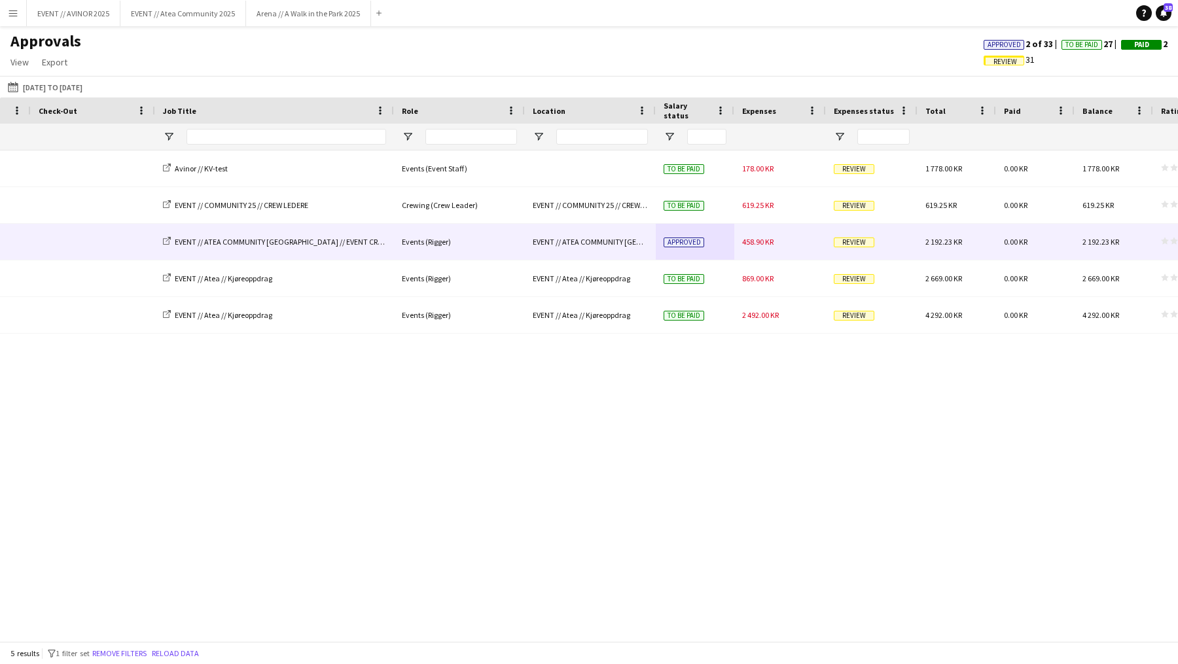
scroll to position [0, 781]
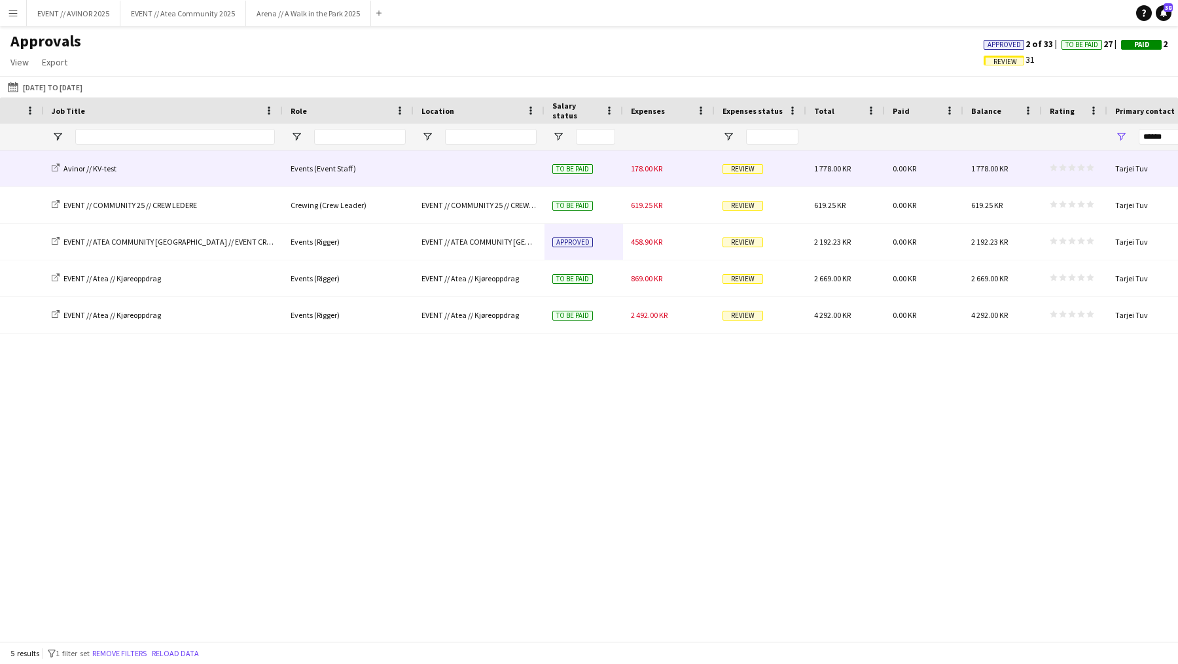
click at [744, 171] on span "Review" at bounding box center [742, 169] width 41 height 10
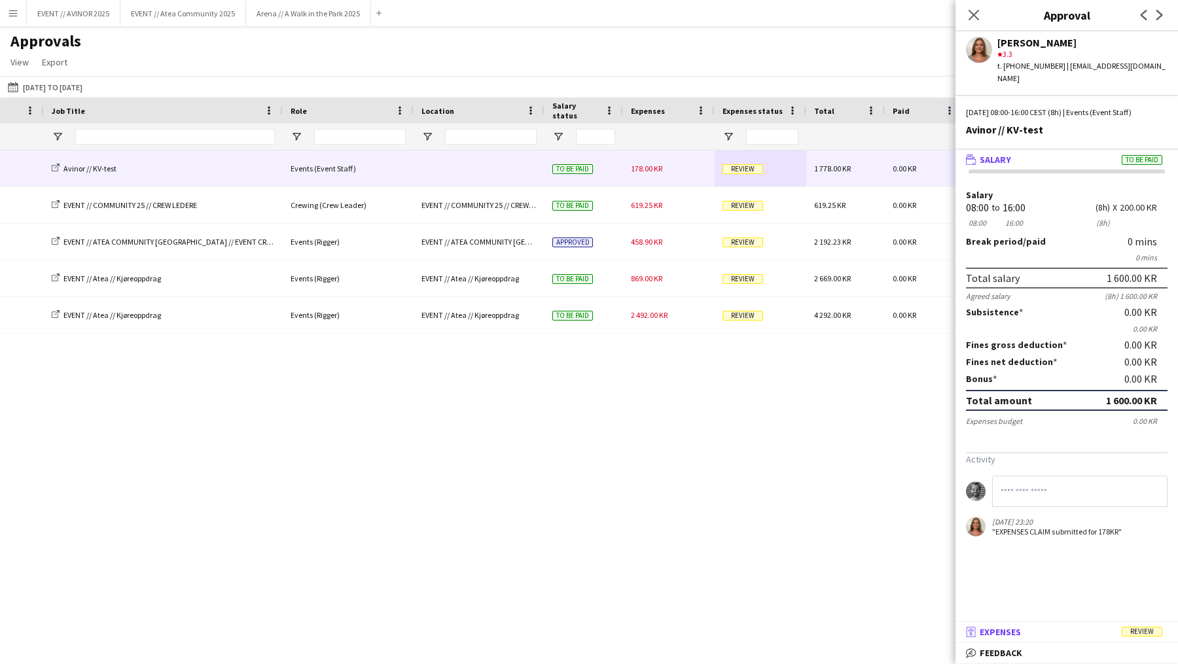
click at [1023, 638] on mat-panel-title "receipt Expenses Review" at bounding box center [1063, 632] width 217 height 12
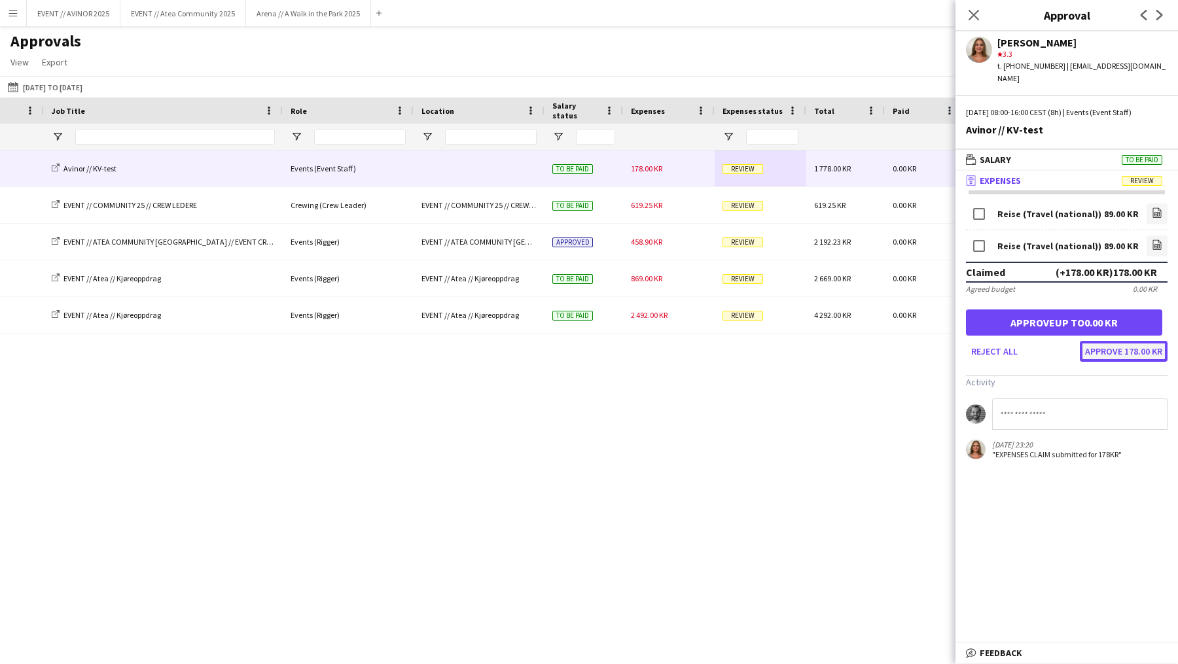
click at [1137, 345] on button "Approve 178.00 KR" at bounding box center [1124, 351] width 88 height 21
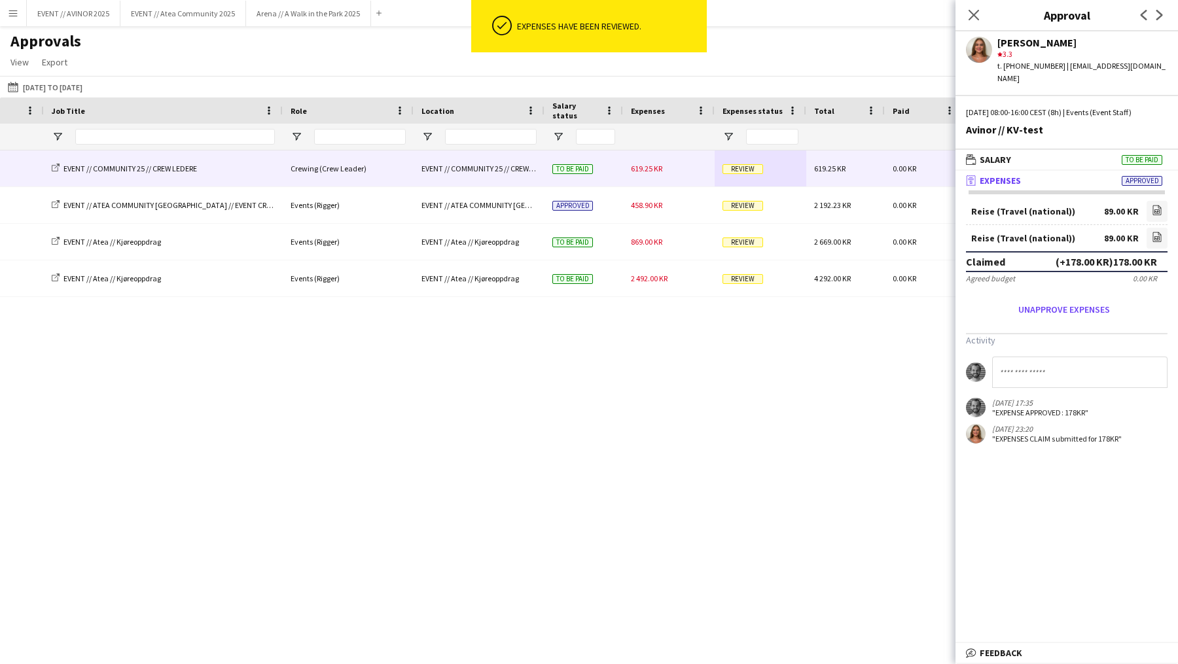
click at [731, 166] on span "Review" at bounding box center [742, 169] width 41 height 10
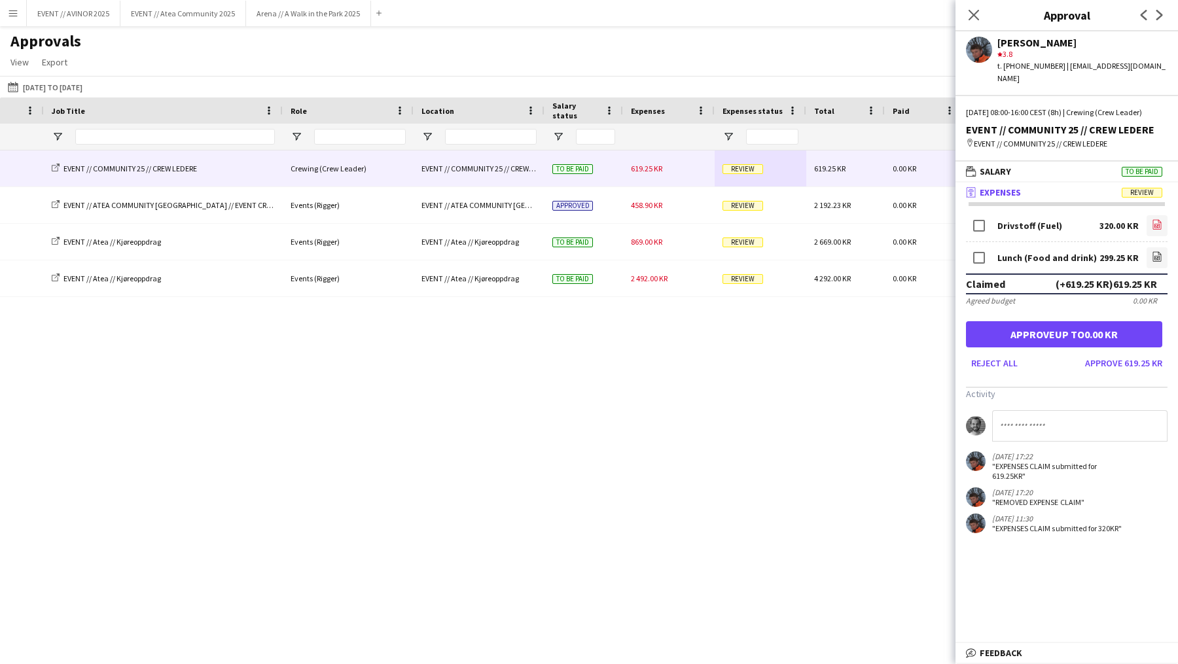
click at [1148, 234] on link "file-image" at bounding box center [1156, 225] width 21 height 21
click at [1139, 362] on button "Approve 619.25 KR" at bounding box center [1124, 363] width 88 height 21
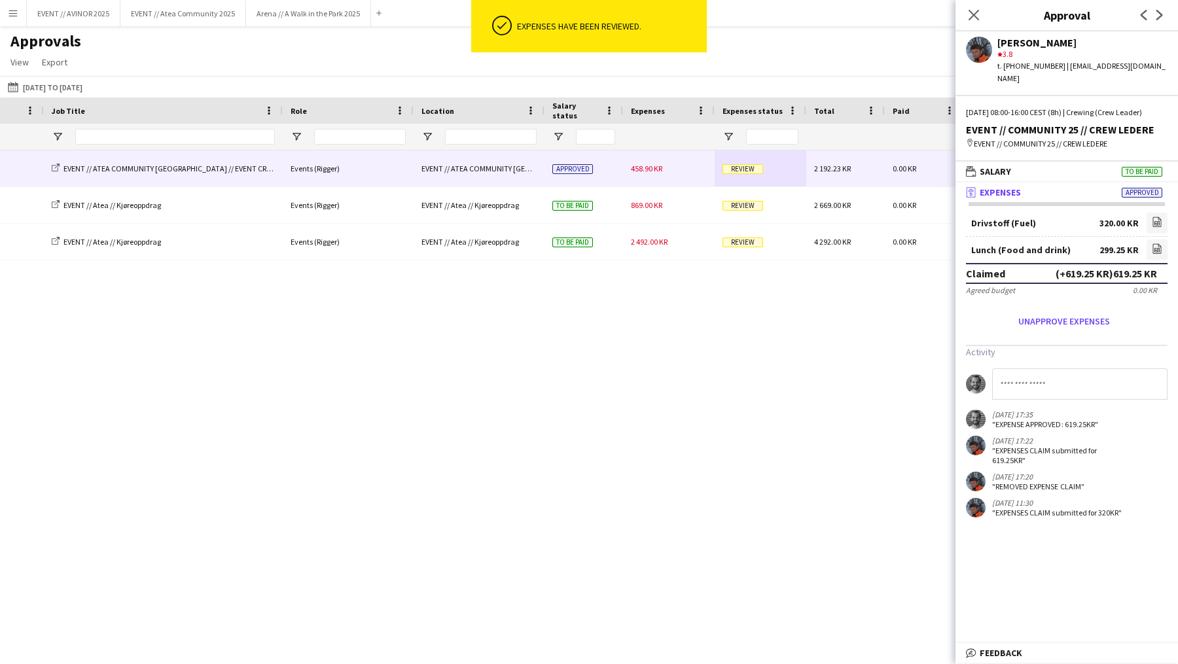
click at [730, 166] on span "Review" at bounding box center [742, 169] width 41 height 10
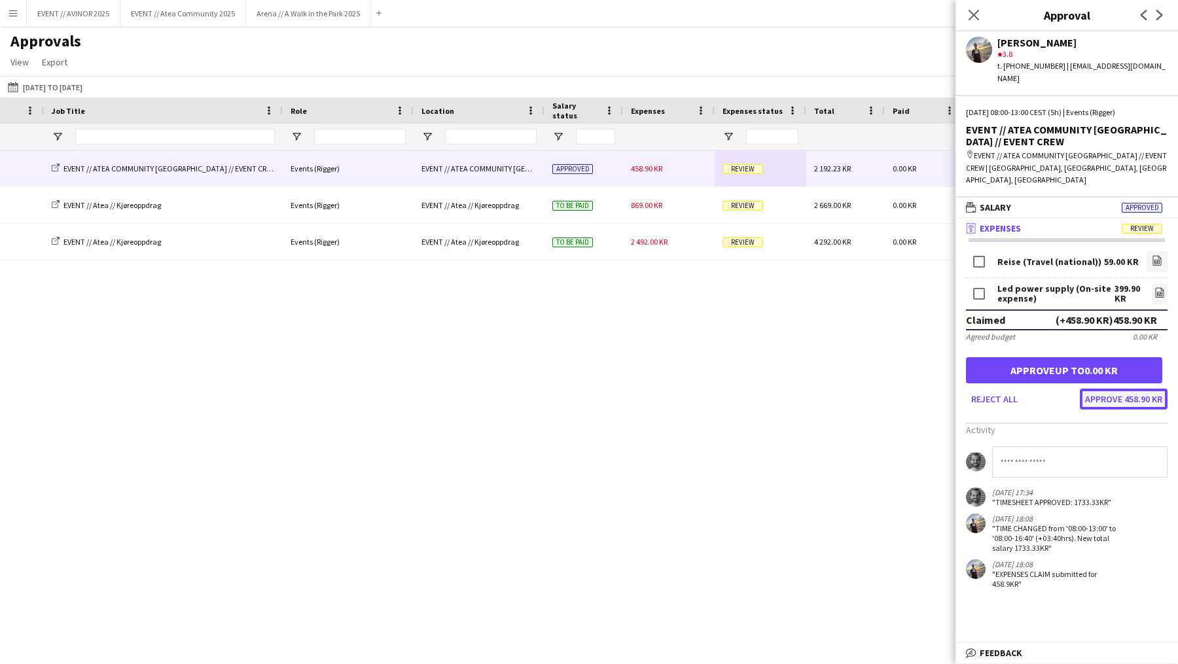
click at [1136, 395] on button "Approve 458.90 KR" at bounding box center [1124, 399] width 88 height 21
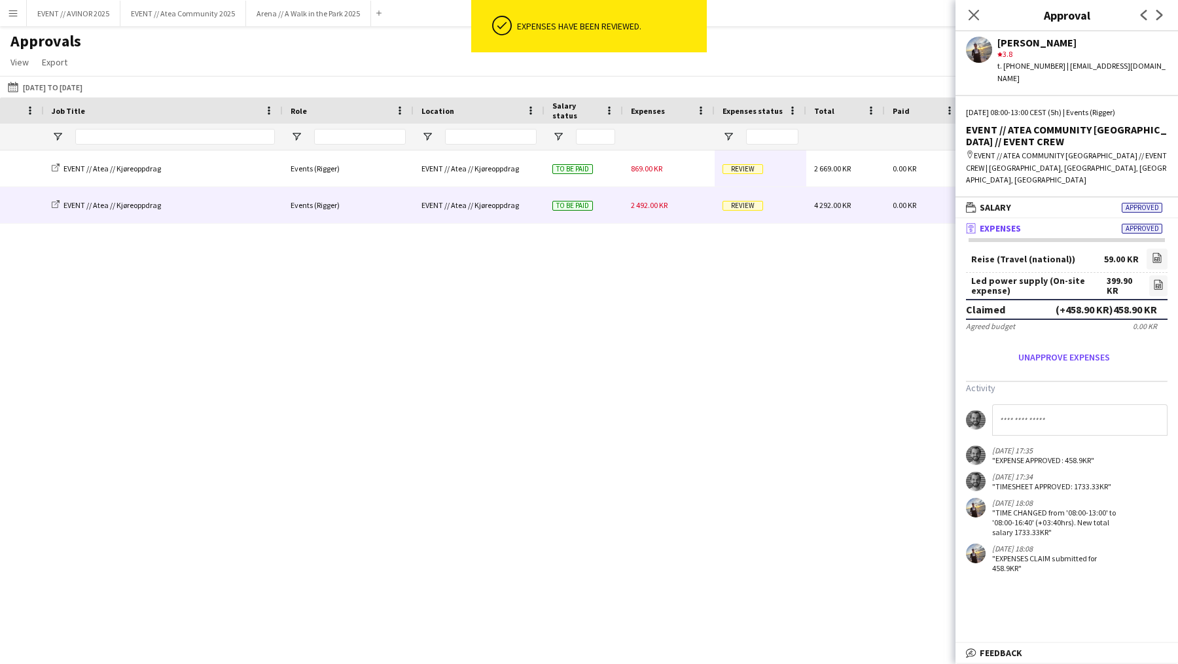
click at [732, 207] on span "Review" at bounding box center [742, 206] width 41 height 10
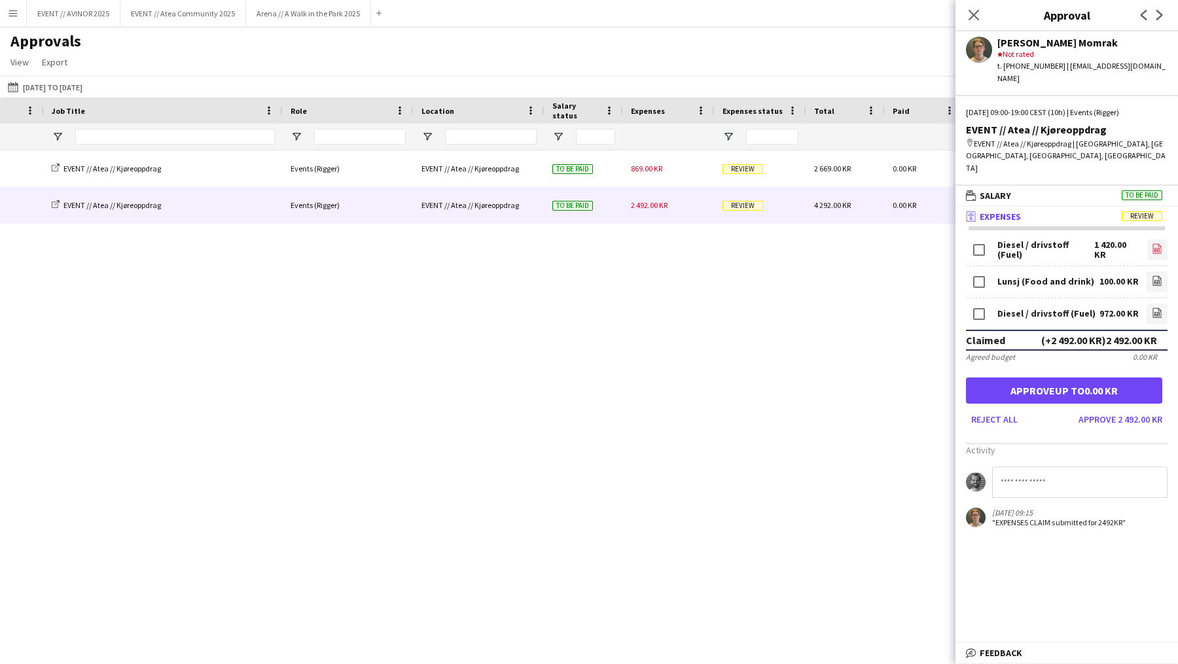
click at [1148, 244] on icon at bounding box center [1157, 249] width 9 height 10
click at [1141, 409] on button "Approve 2 492.00 KR" at bounding box center [1120, 419] width 94 height 21
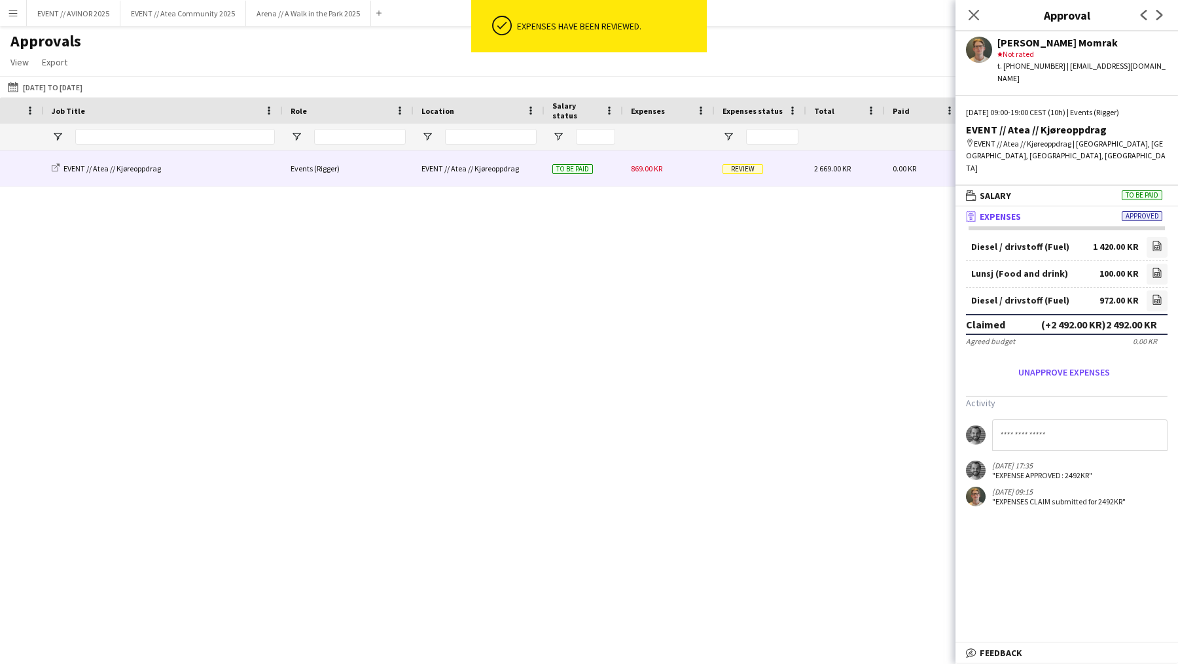
click at [736, 162] on div "Review" at bounding box center [761, 169] width 92 height 36
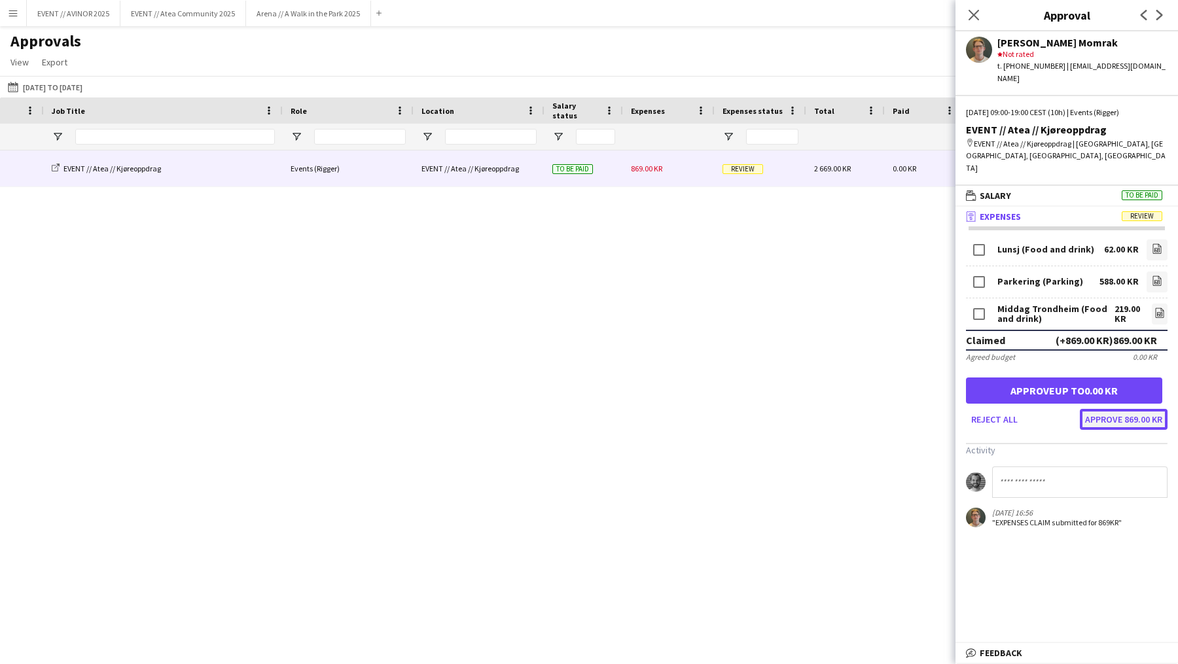
click at [1141, 409] on button "Approve 869.00 KR" at bounding box center [1124, 419] width 88 height 21
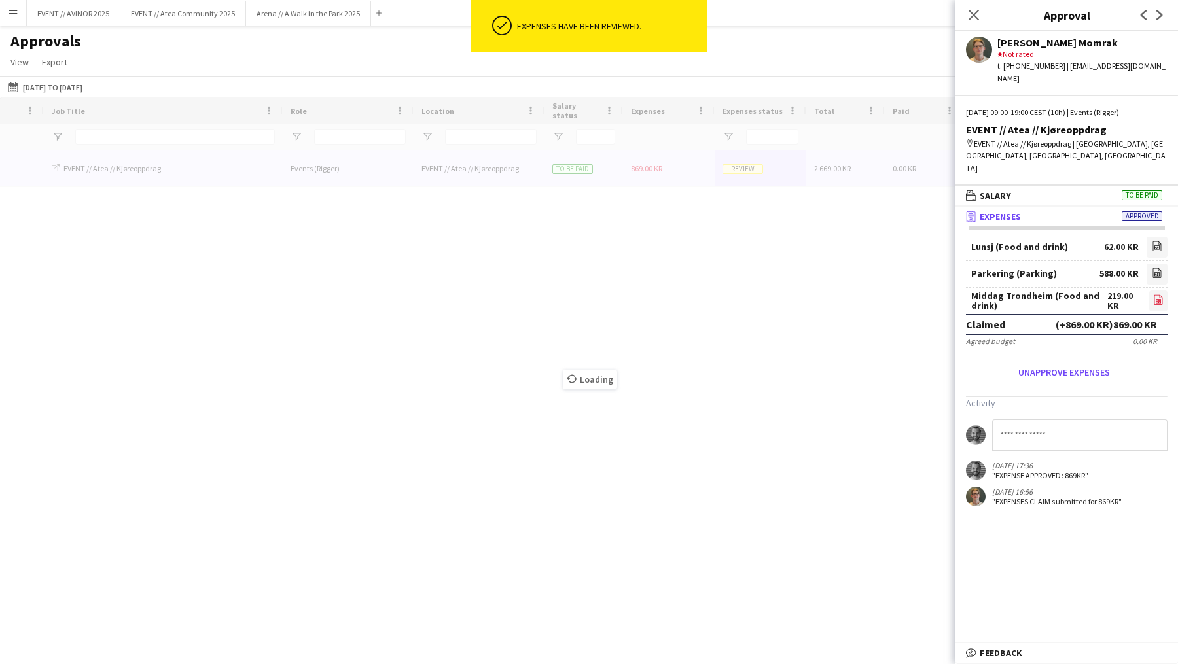
click at [1148, 294] on icon "file-image" at bounding box center [1158, 299] width 10 height 10
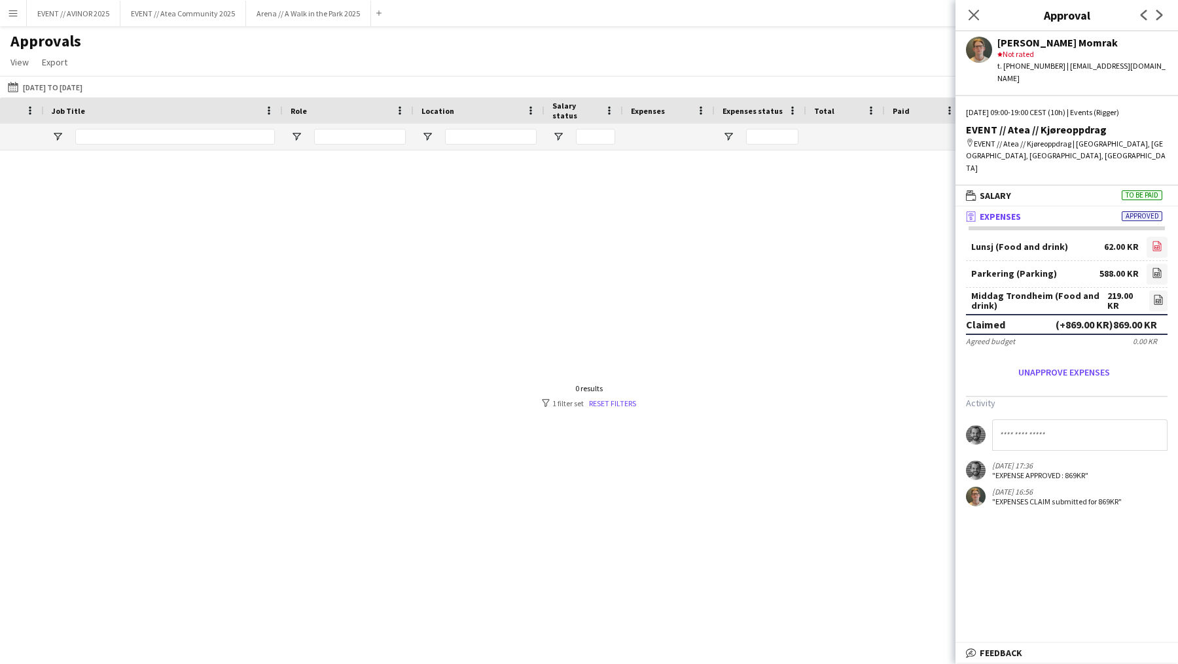
click at [1148, 241] on icon "file-image" at bounding box center [1157, 246] width 10 height 10
click at [671, 161] on div at bounding box center [589, 396] width 1178 height 491
click at [978, 22] on app-icon "Close pop-in" at bounding box center [974, 15] width 19 height 19
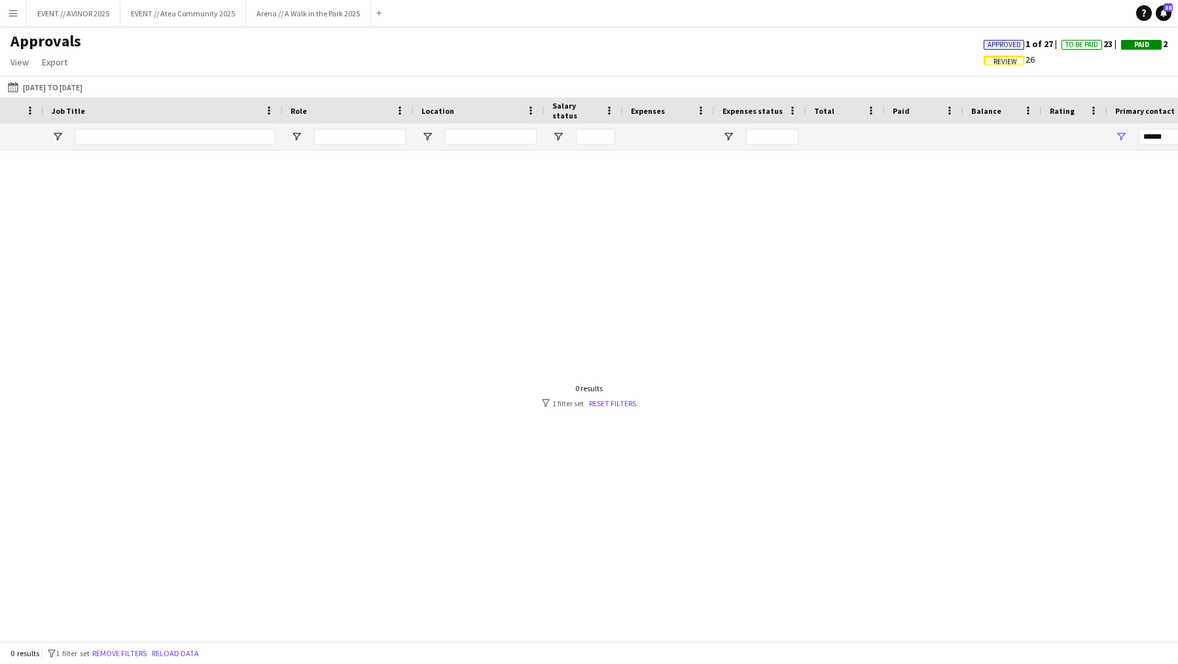
click at [35, 39] on h1 "Approvals" at bounding box center [46, 41] width 92 height 20
click at [18, 20] on button "Menu" at bounding box center [13, 13] width 26 height 26
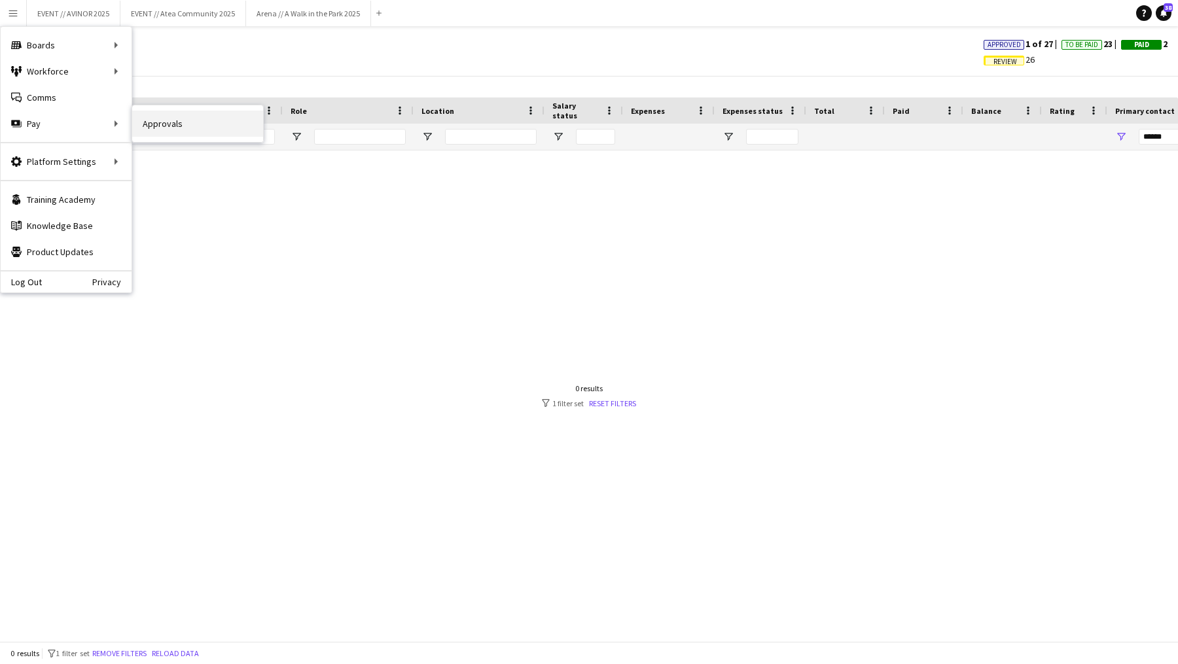
click at [149, 114] on link "Approvals" at bounding box center [197, 124] width 131 height 26
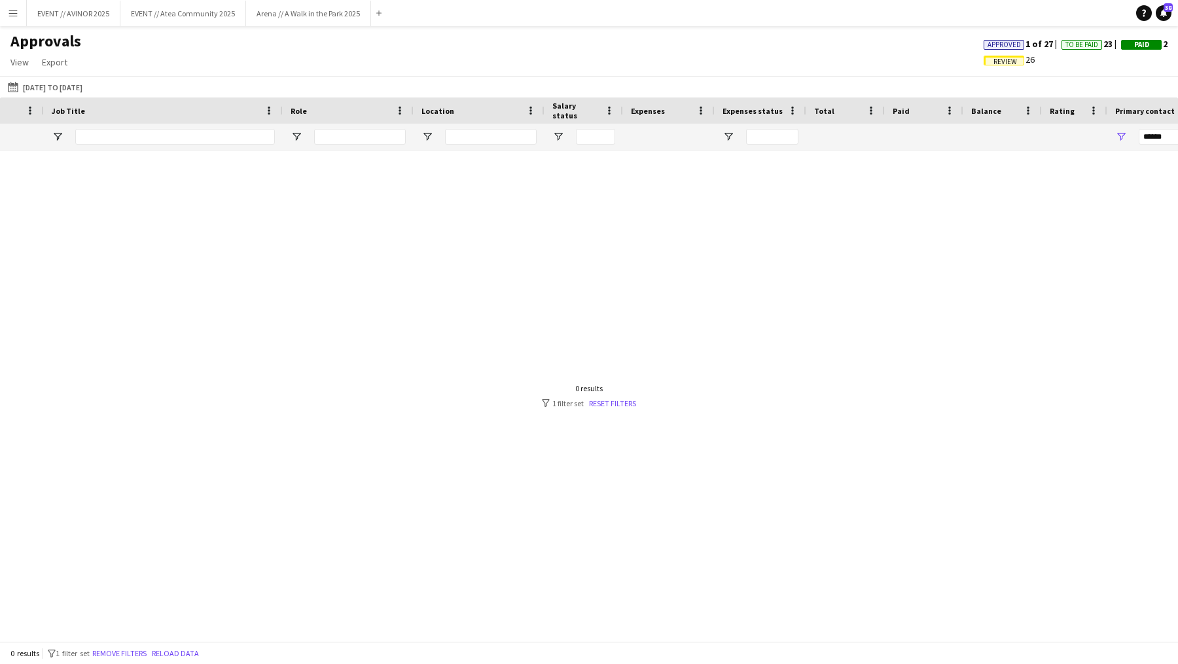
click at [611, 391] on div "0 results" at bounding box center [589, 388] width 94 height 10
click at [614, 408] on link "Reset filters" at bounding box center [612, 404] width 47 height 10
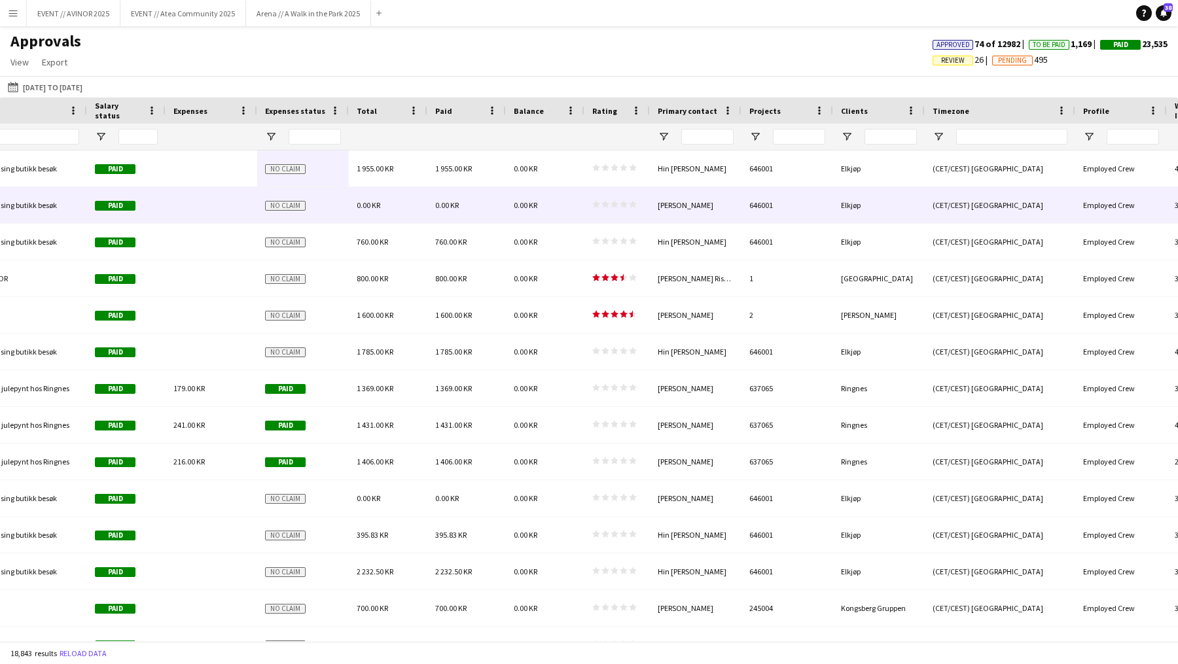
scroll to position [0, 1305]
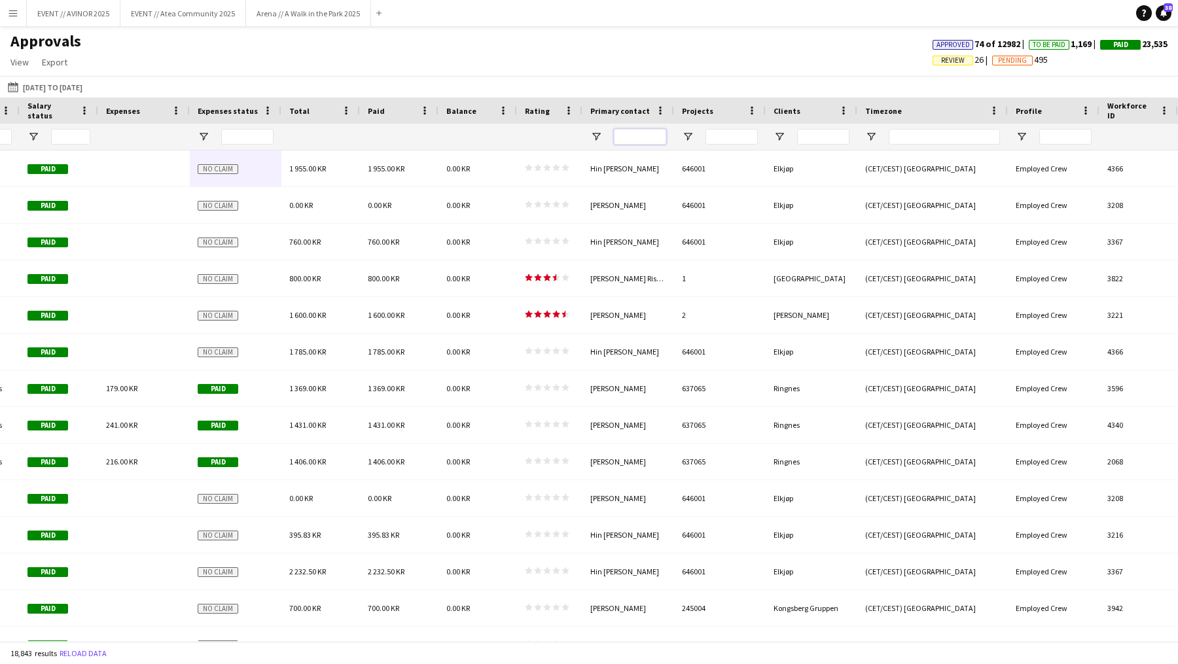
click at [628, 135] on input "Primary contact Filter Input" at bounding box center [640, 137] width 52 height 16
type input "******"
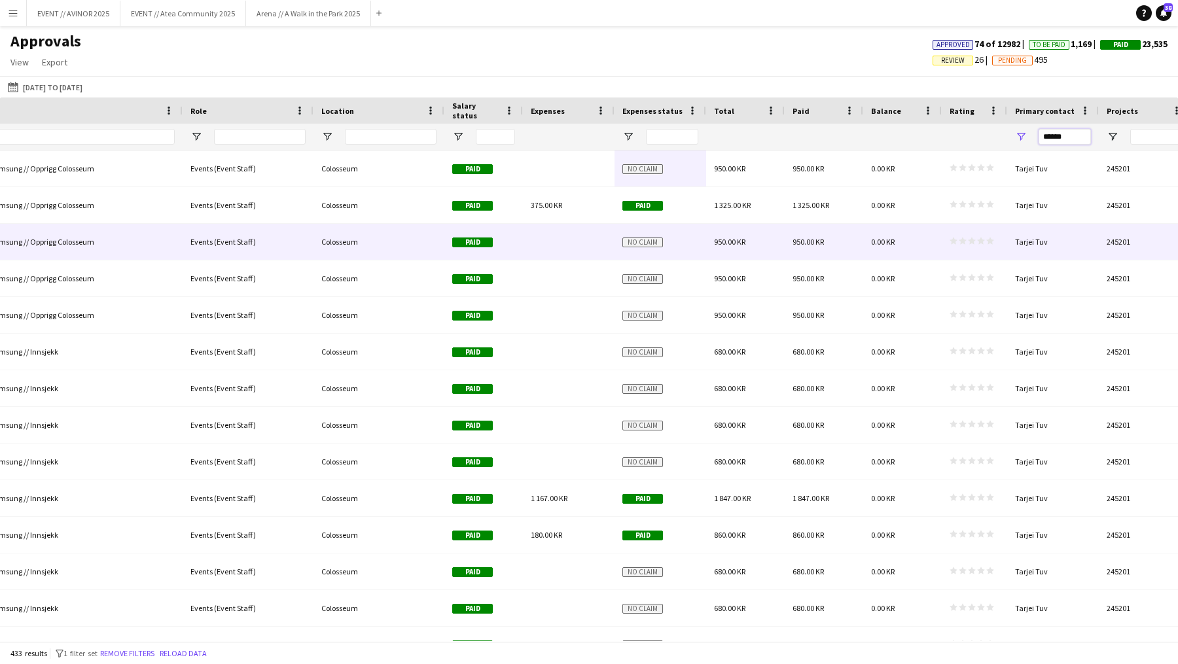
scroll to position [0, 522]
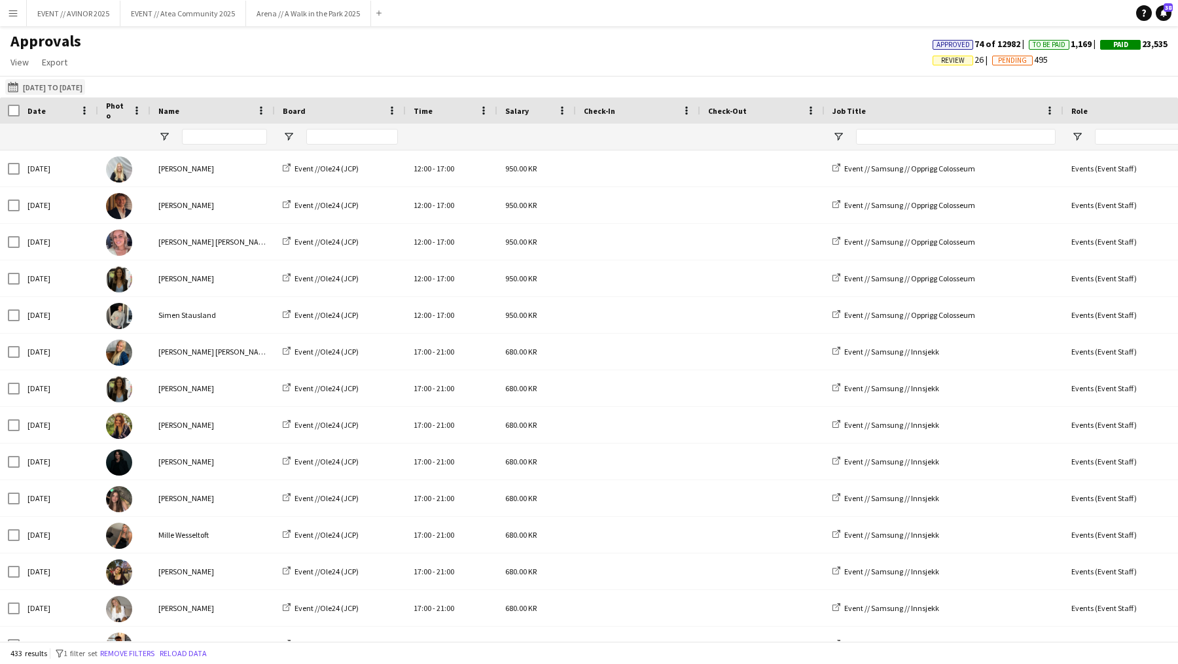
click at [48, 90] on button "[DATE] to [DATE] [DATE] to [DATE]" at bounding box center [45, 87] width 80 height 16
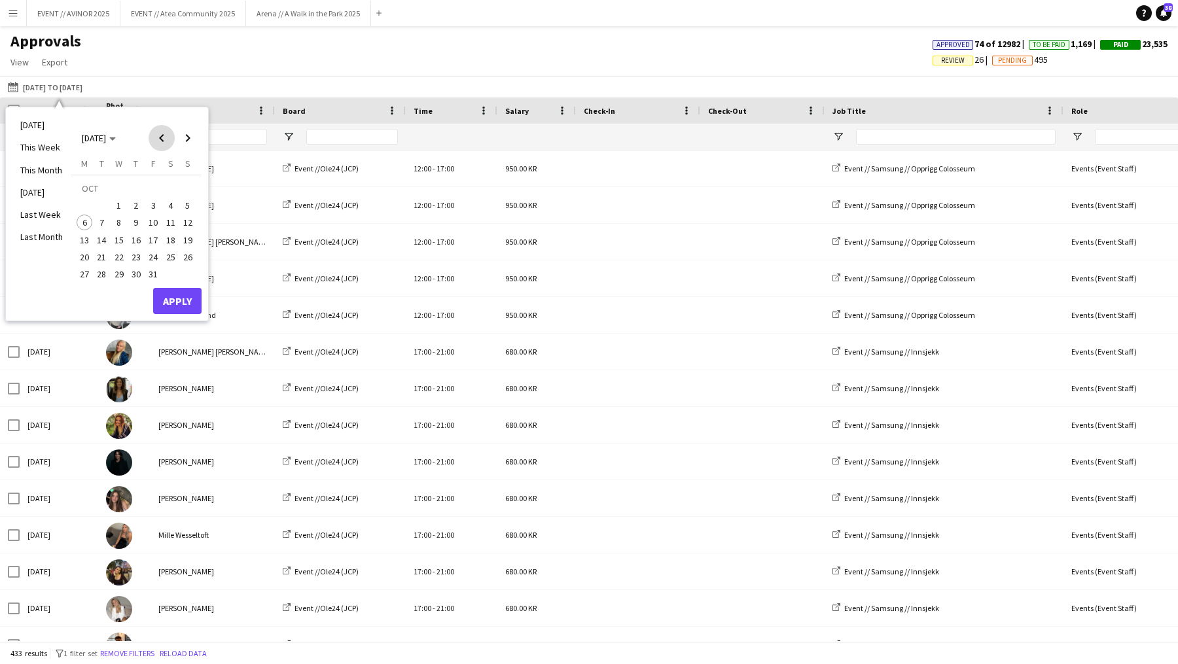
click at [155, 143] on span "Previous month" at bounding box center [162, 138] width 26 height 26
click at [76, 208] on button "1" at bounding box center [84, 205] width 17 height 17
click at [197, 138] on span "Next month" at bounding box center [188, 138] width 26 height 26
click at [156, 275] on span "31" at bounding box center [153, 274] width 16 height 16
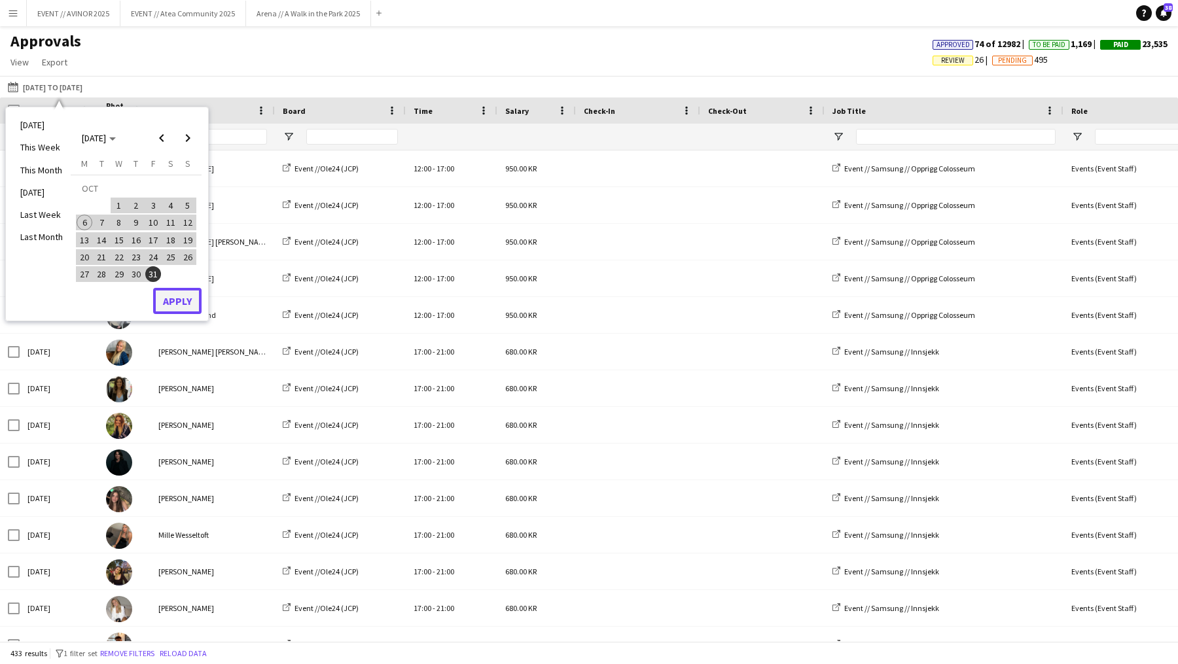
click at [173, 293] on button "Apply" at bounding box center [177, 301] width 48 height 26
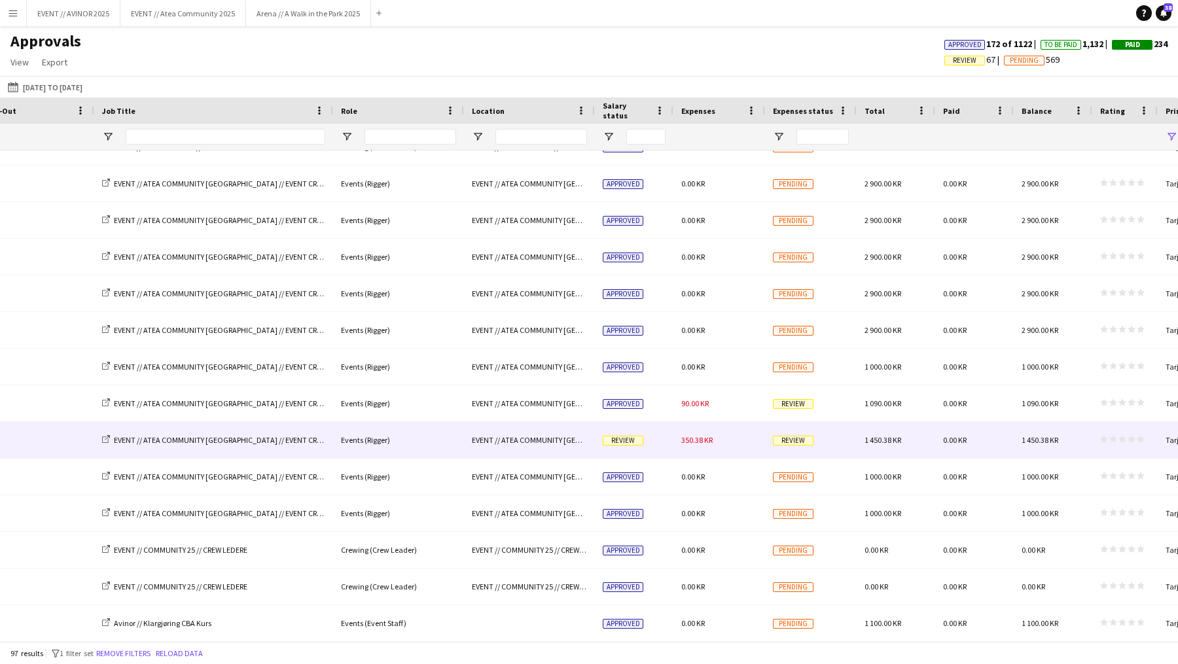
click at [775, 439] on span "Review" at bounding box center [793, 441] width 41 height 10
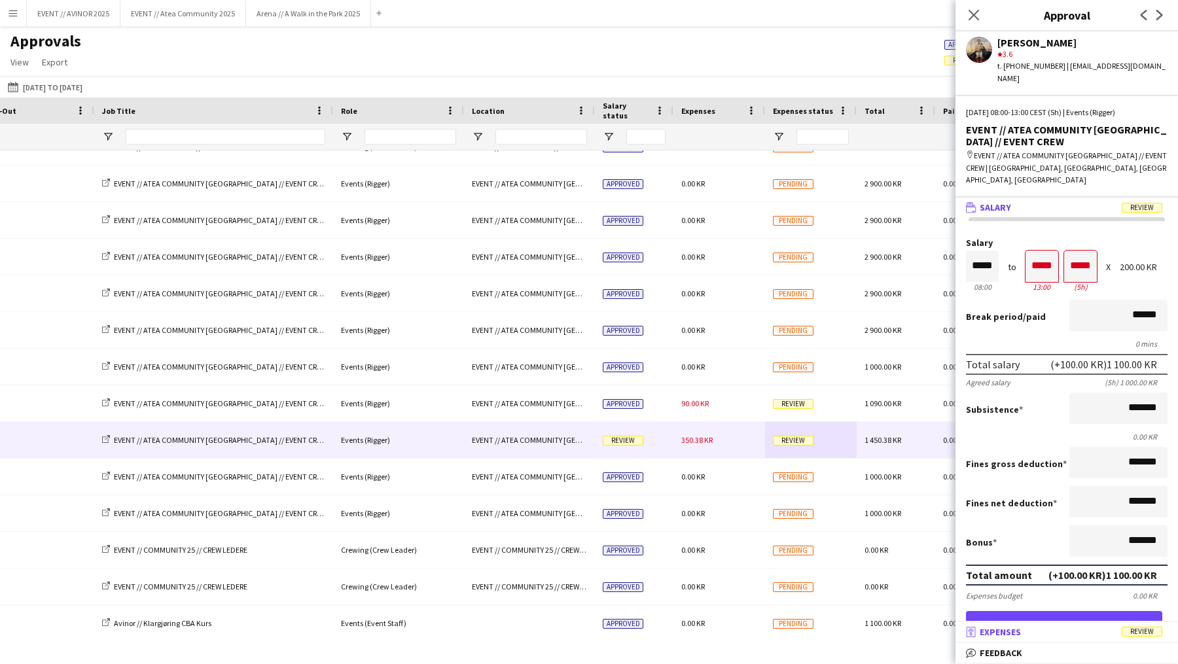
click at [1012, 635] on span "Expenses" at bounding box center [1000, 632] width 41 height 12
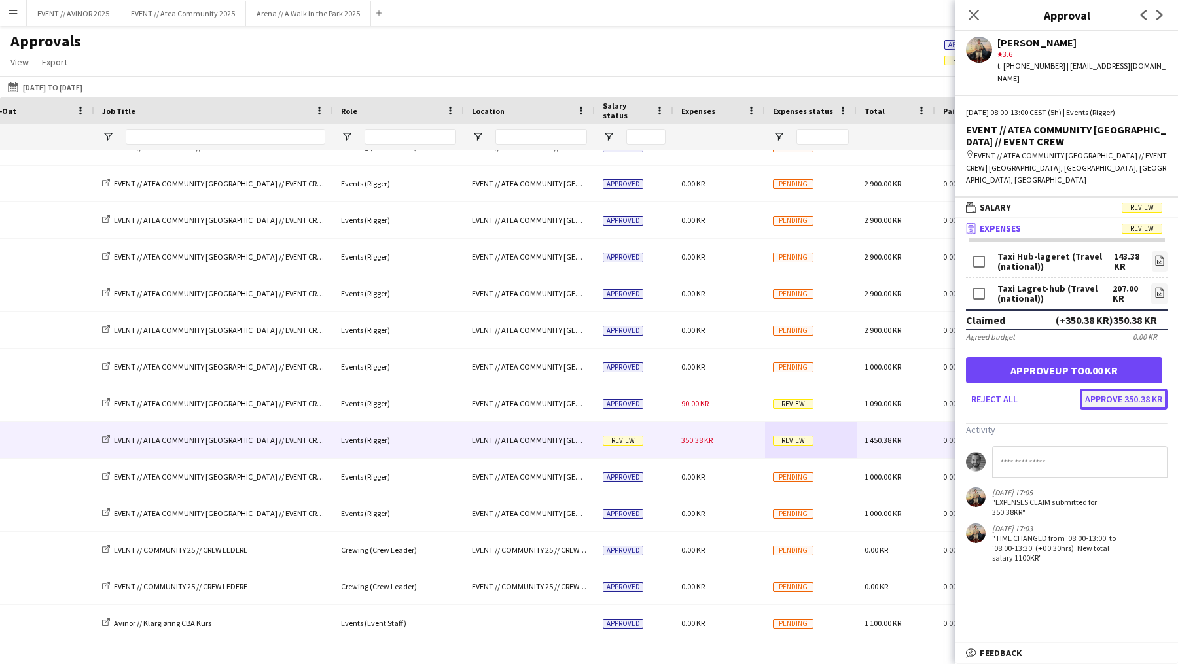
click at [1148, 389] on button "Approve 350.38 KR" at bounding box center [1124, 399] width 88 height 21
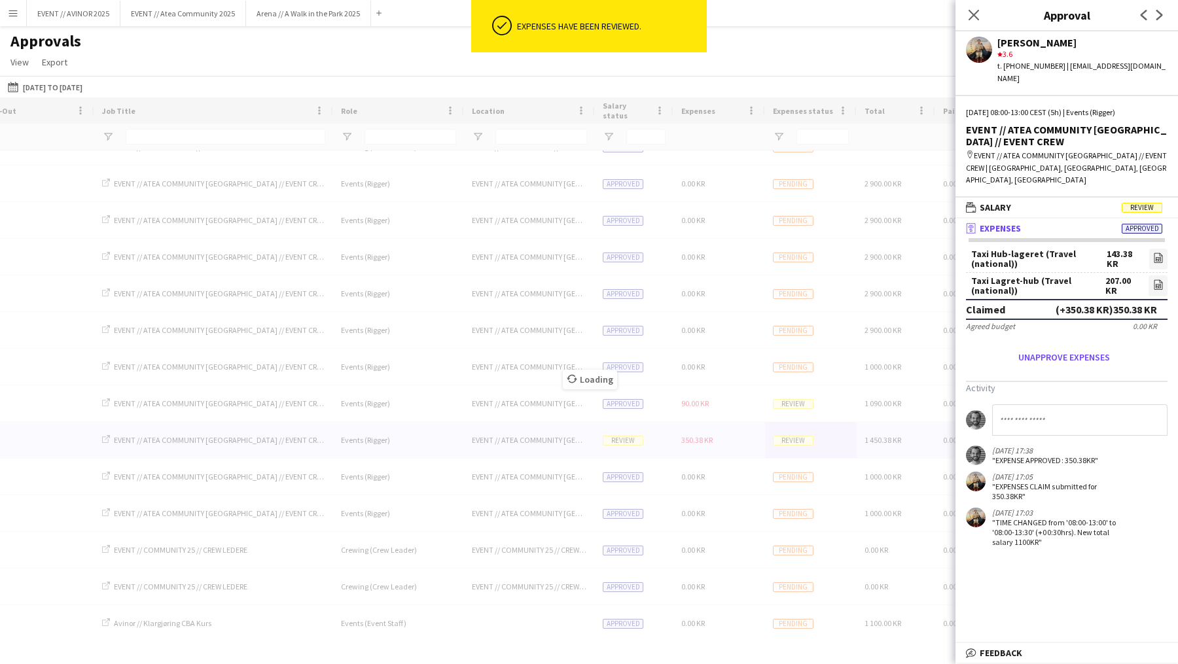
click at [624, 442] on div "Loading" at bounding box center [589, 370] width 1178 height 544
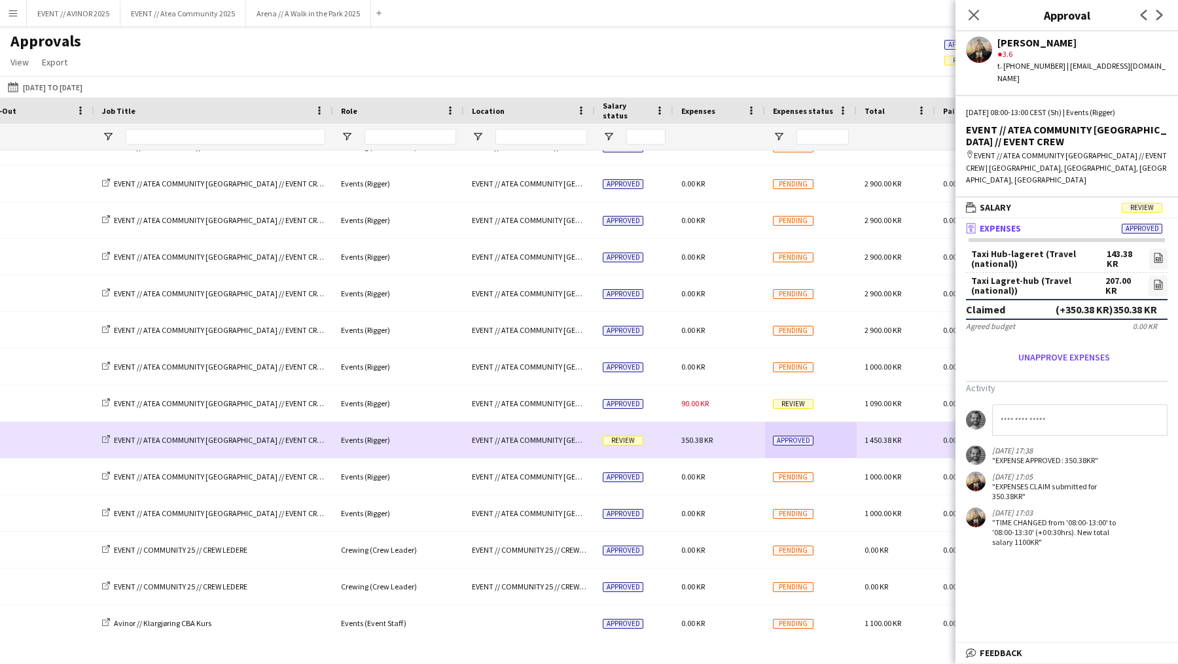
click at [624, 442] on span "Review" at bounding box center [623, 441] width 41 height 10
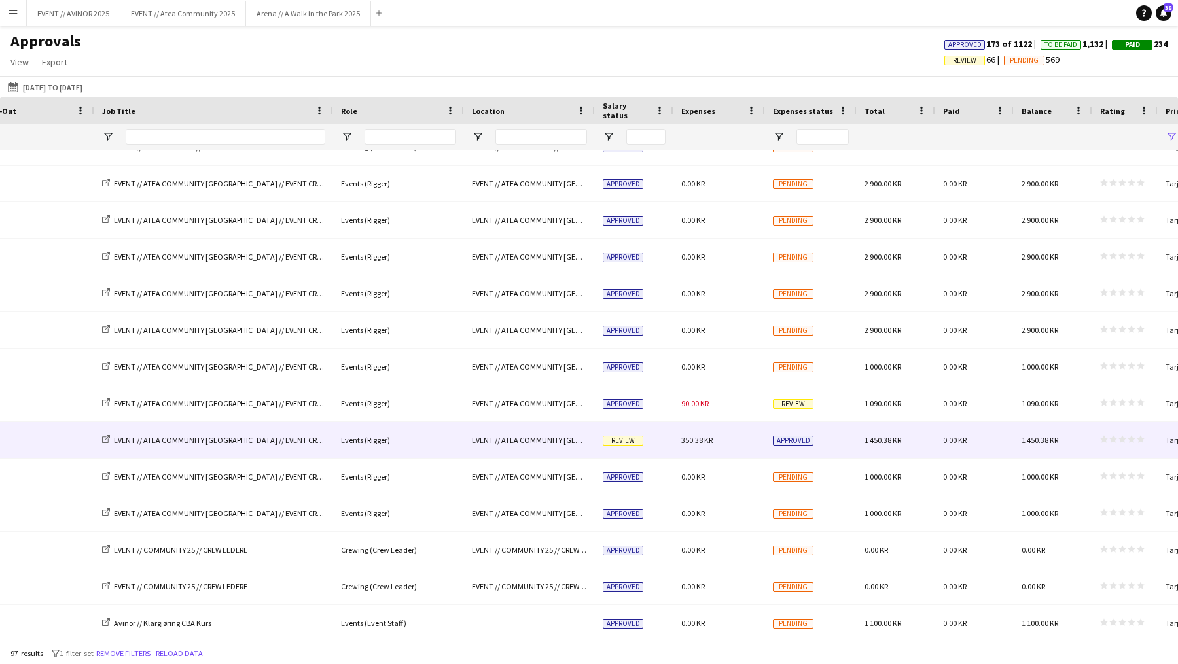
click at [622, 439] on span "Review" at bounding box center [623, 441] width 41 height 10
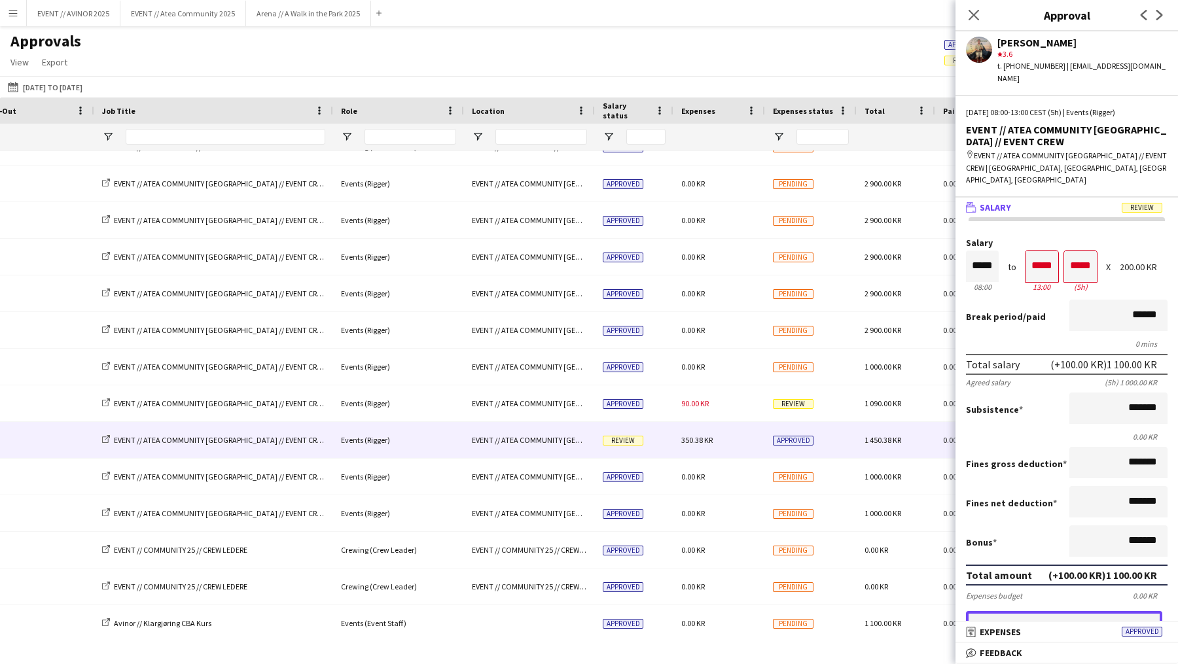
click at [1120, 611] on button "Approve payment for 1 100.00 KR" at bounding box center [1064, 624] width 196 height 26
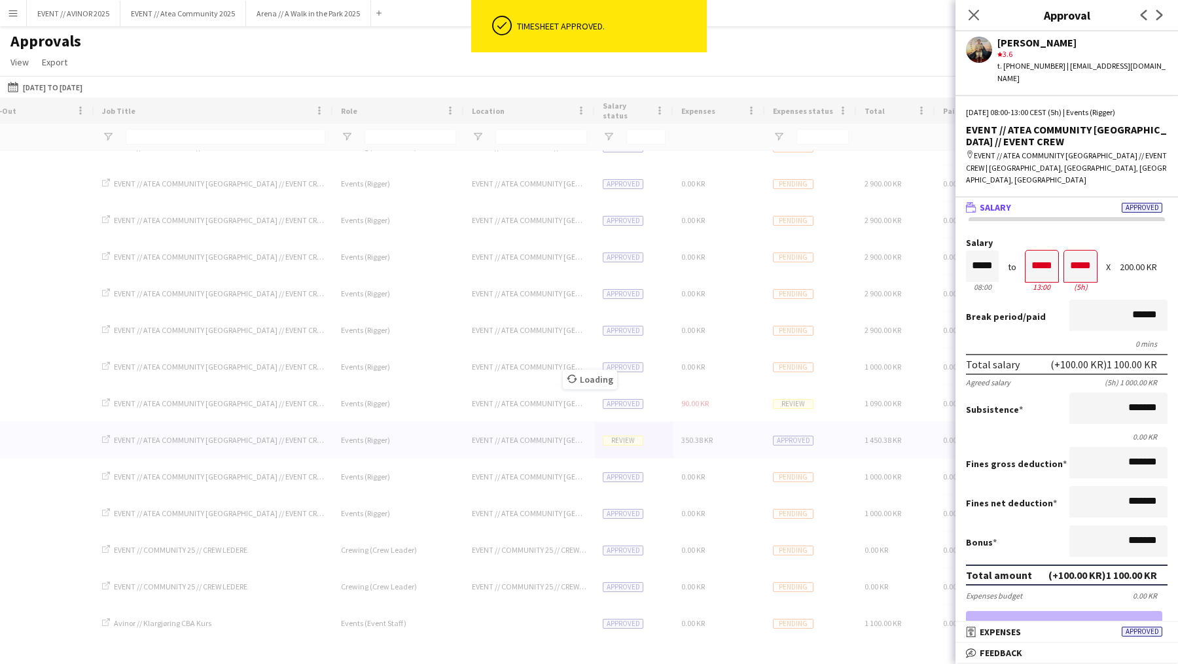
click at [798, 406] on div "Loading" at bounding box center [589, 370] width 1178 height 544
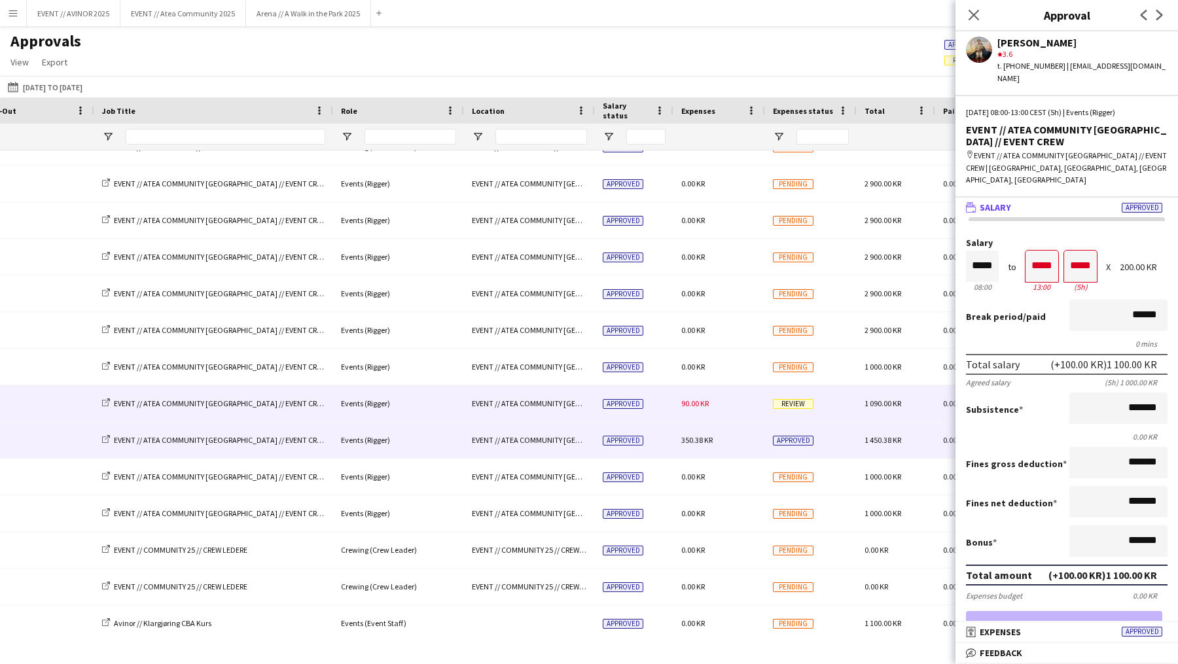
click at [793, 408] on span "Review" at bounding box center [793, 404] width 41 height 10
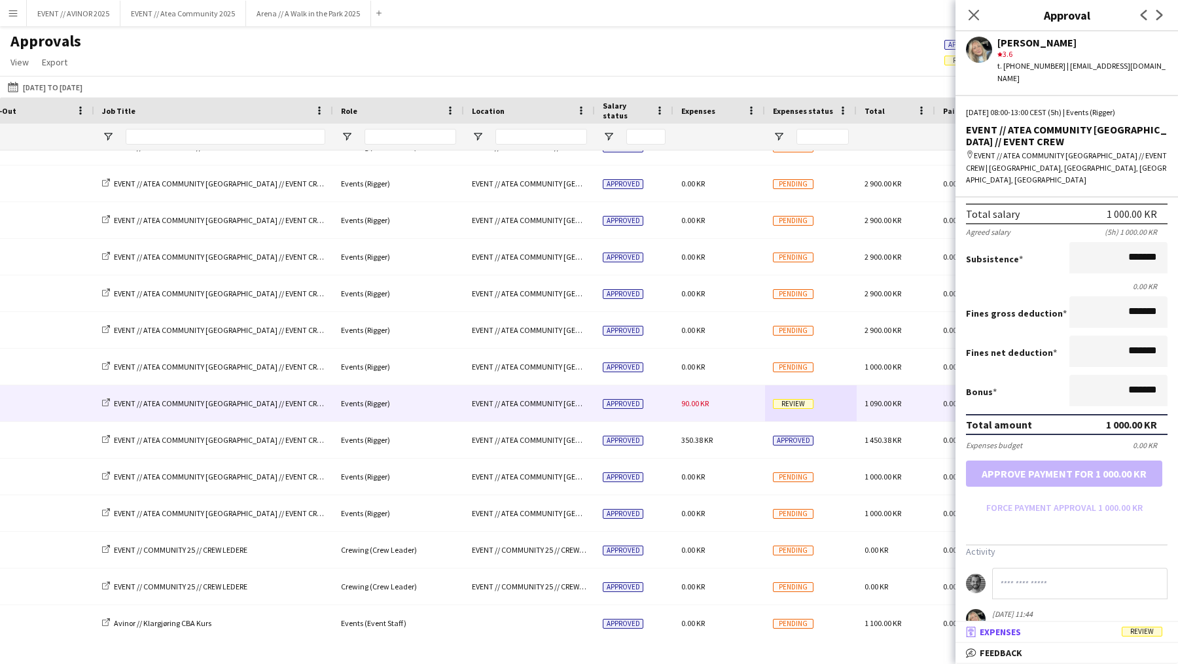
click at [1088, 630] on mat-panel-title "receipt Expenses Review" at bounding box center [1063, 632] width 217 height 12
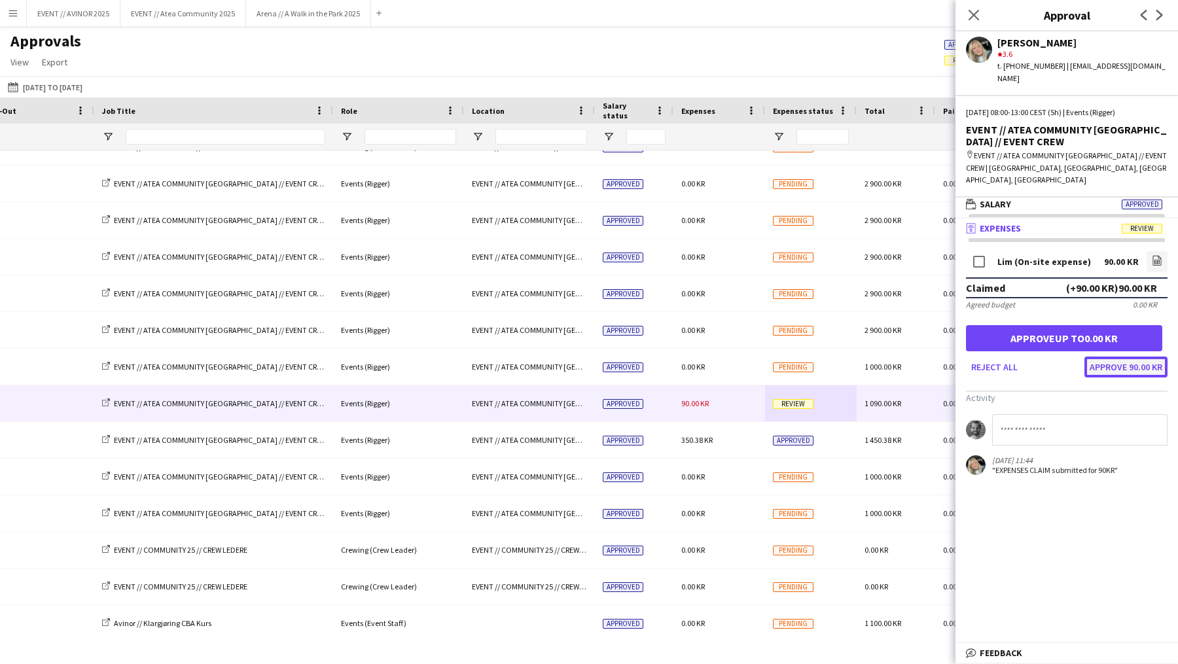
click at [1136, 357] on button "Approve 90.00 KR" at bounding box center [1125, 367] width 83 height 21
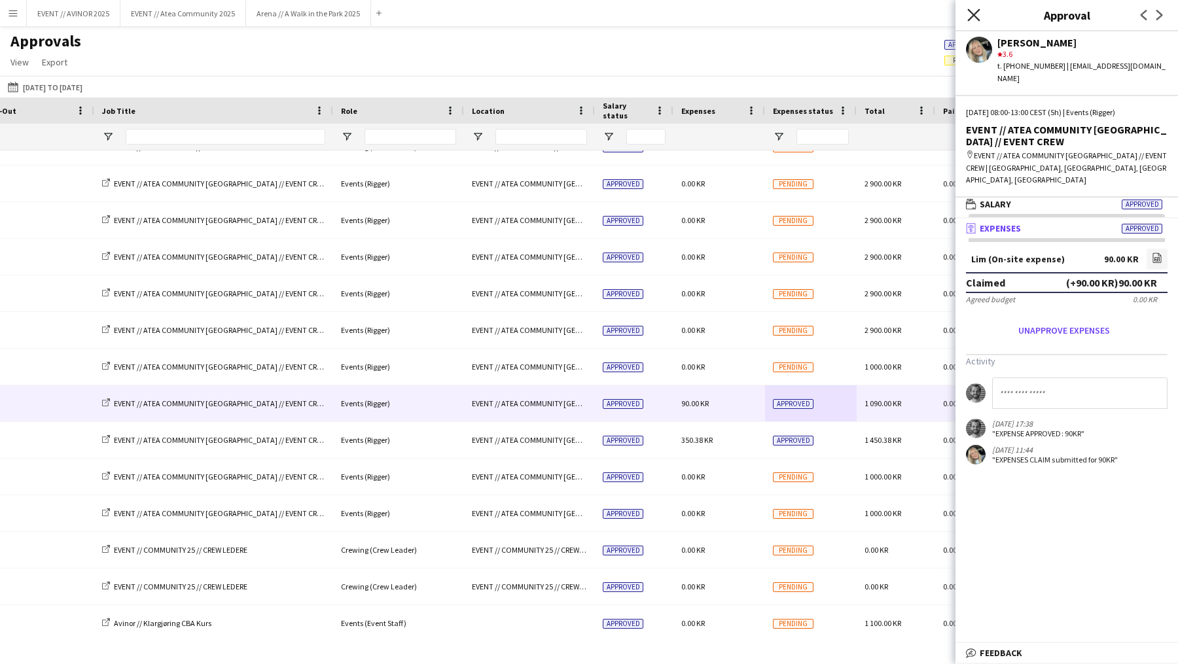
click at [976, 19] on icon "Close pop-in" at bounding box center [973, 15] width 12 height 12
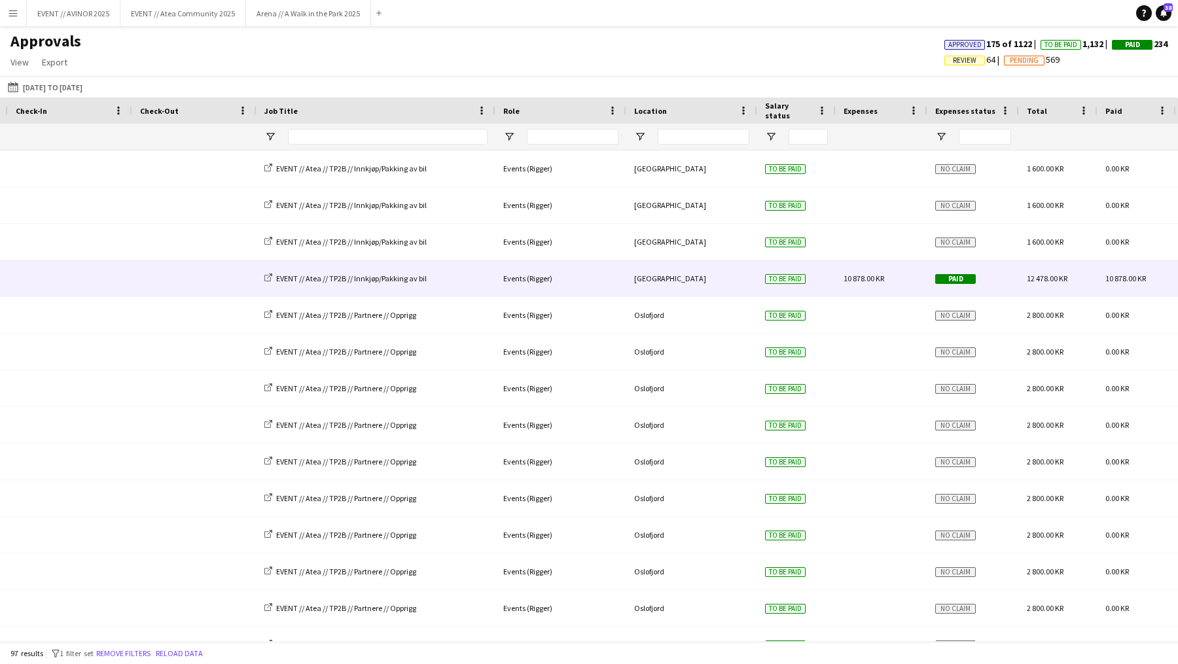
scroll to position [0, 384]
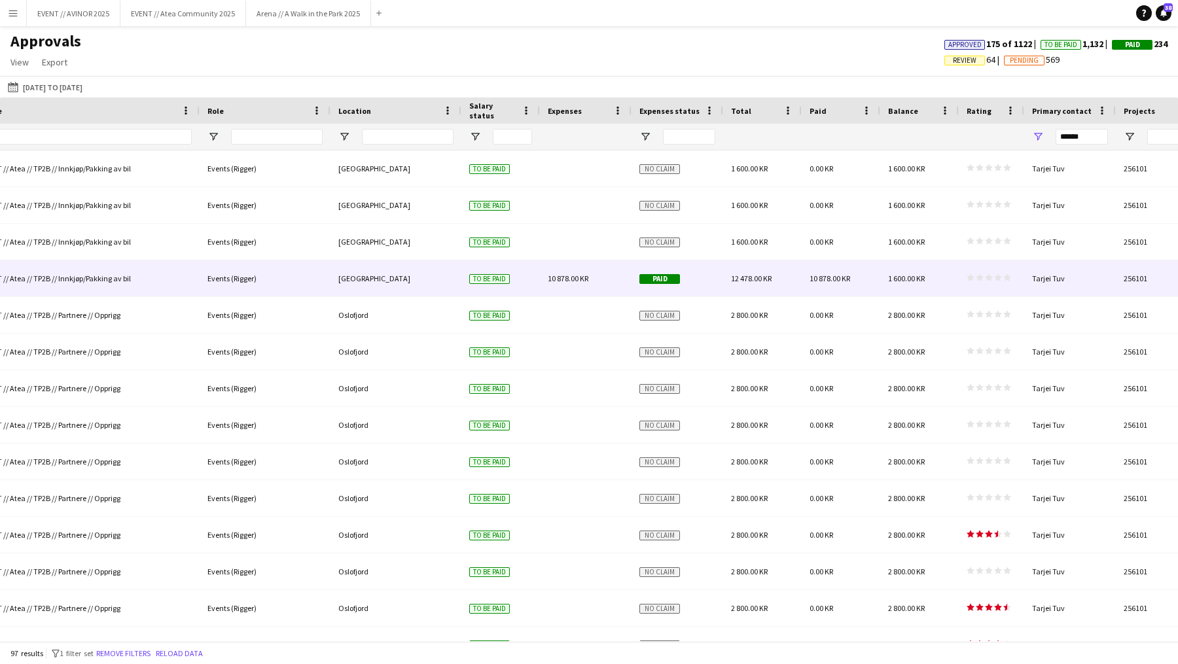
click at [573, 275] on span "10 878.00 KR" at bounding box center [568, 279] width 41 height 10
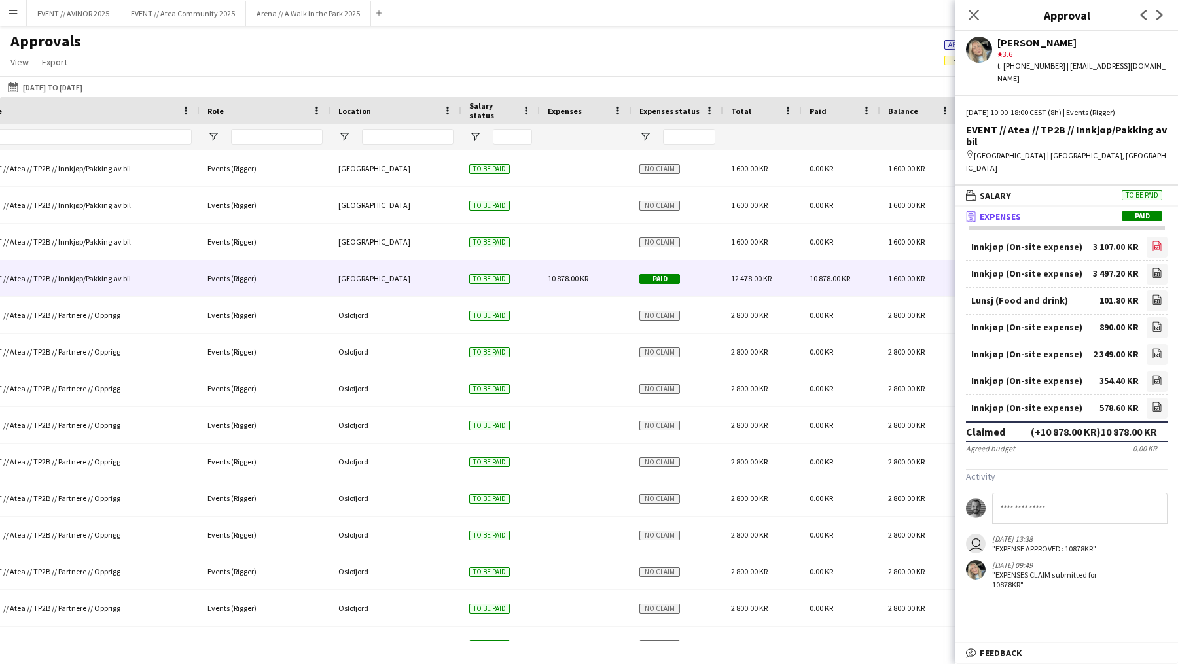
click at [1148, 237] on link "file-image" at bounding box center [1156, 247] width 21 height 21
click at [978, 534] on app-user-avatar "user" at bounding box center [976, 544] width 20 height 20
click at [975, 534] on app-user-avatar "user" at bounding box center [976, 544] width 20 height 20
